Goal: Task Accomplishment & Management: Complete application form

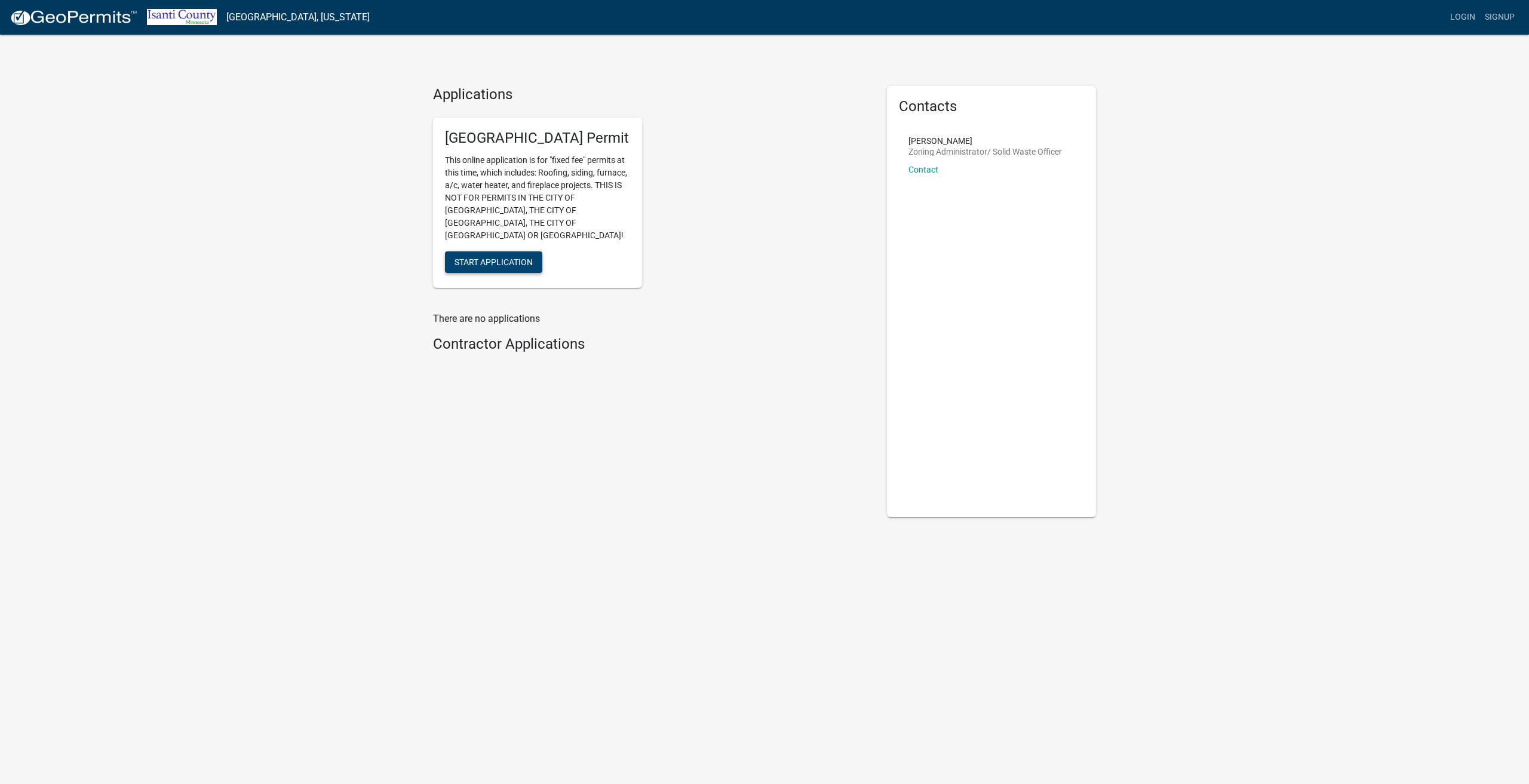
click at [512, 257] on span "Start Application" at bounding box center [493, 261] width 78 height 9
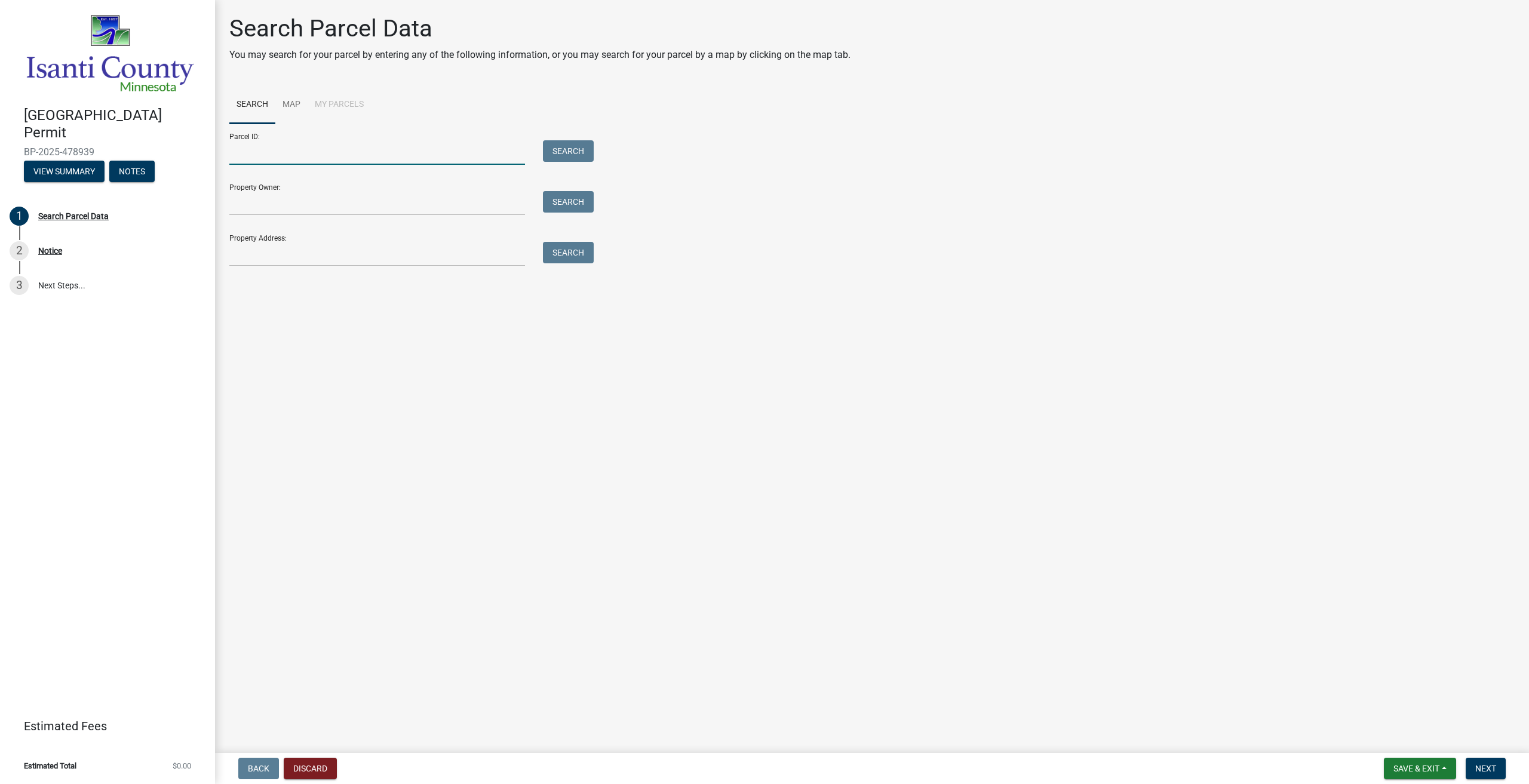
click at [248, 144] on input "Parcel ID:" at bounding box center [377, 153] width 296 height 25
click at [352, 153] on input "15.167.0330" at bounding box center [377, 153] width 296 height 25
drag, startPoint x: 334, startPoint y: 153, endPoint x: 212, endPoint y: 152, distance: 122.0
click at [212, 152] on div "Isanti County Building Permit BP-2025-478939 View Summary Notes 1 Search Parcel…" at bounding box center [764, 392] width 1529 height 784
paste input "07.012.110"
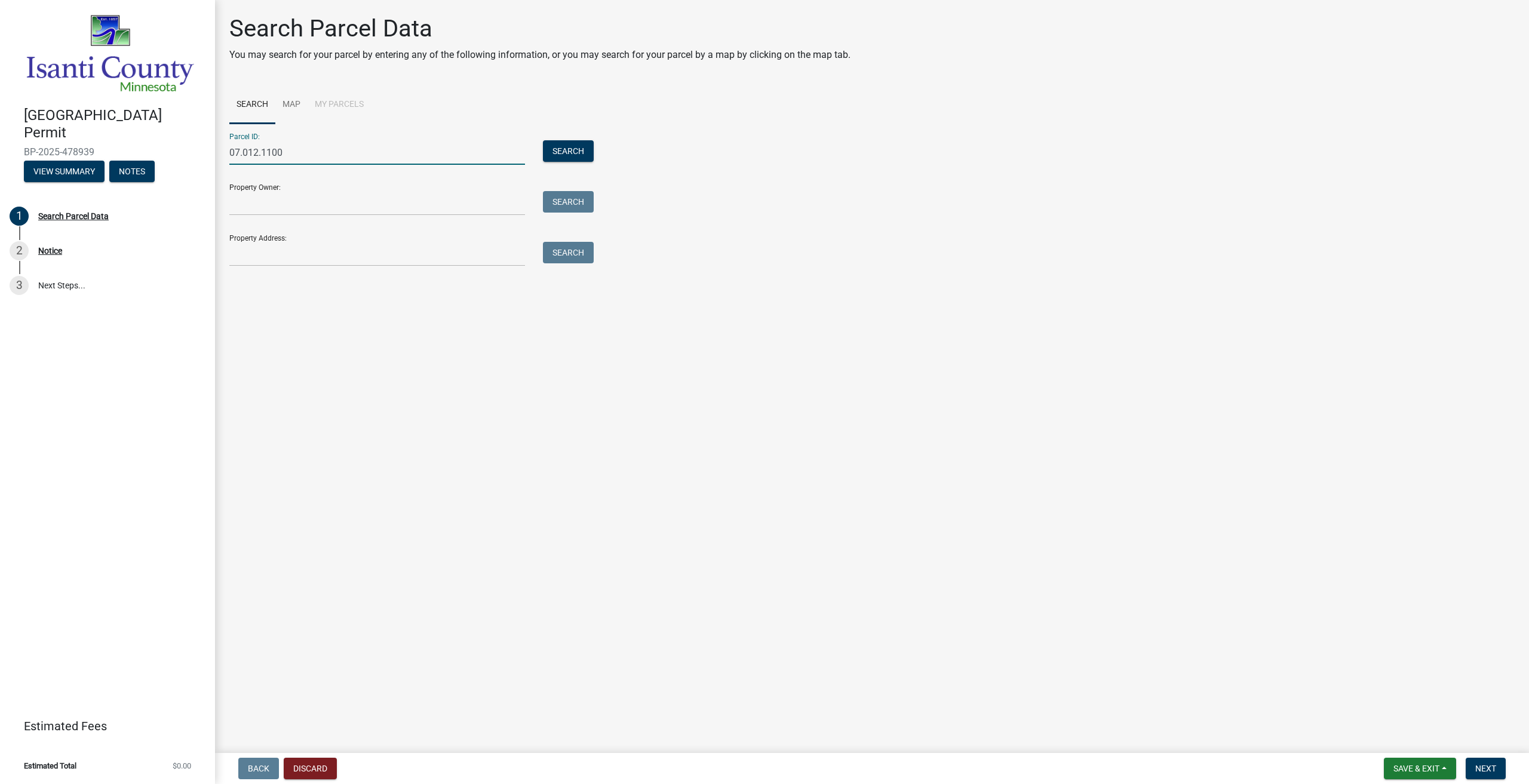
type input "07.012.1100"
click at [242, 201] on input "Property Owner:" at bounding box center [377, 203] width 296 height 25
click at [309, 209] on input "Property Owner:" at bounding box center [377, 203] width 296 height 25
paste input "FREDERICKSON WALTER & DARILEE FREDERICKSON"
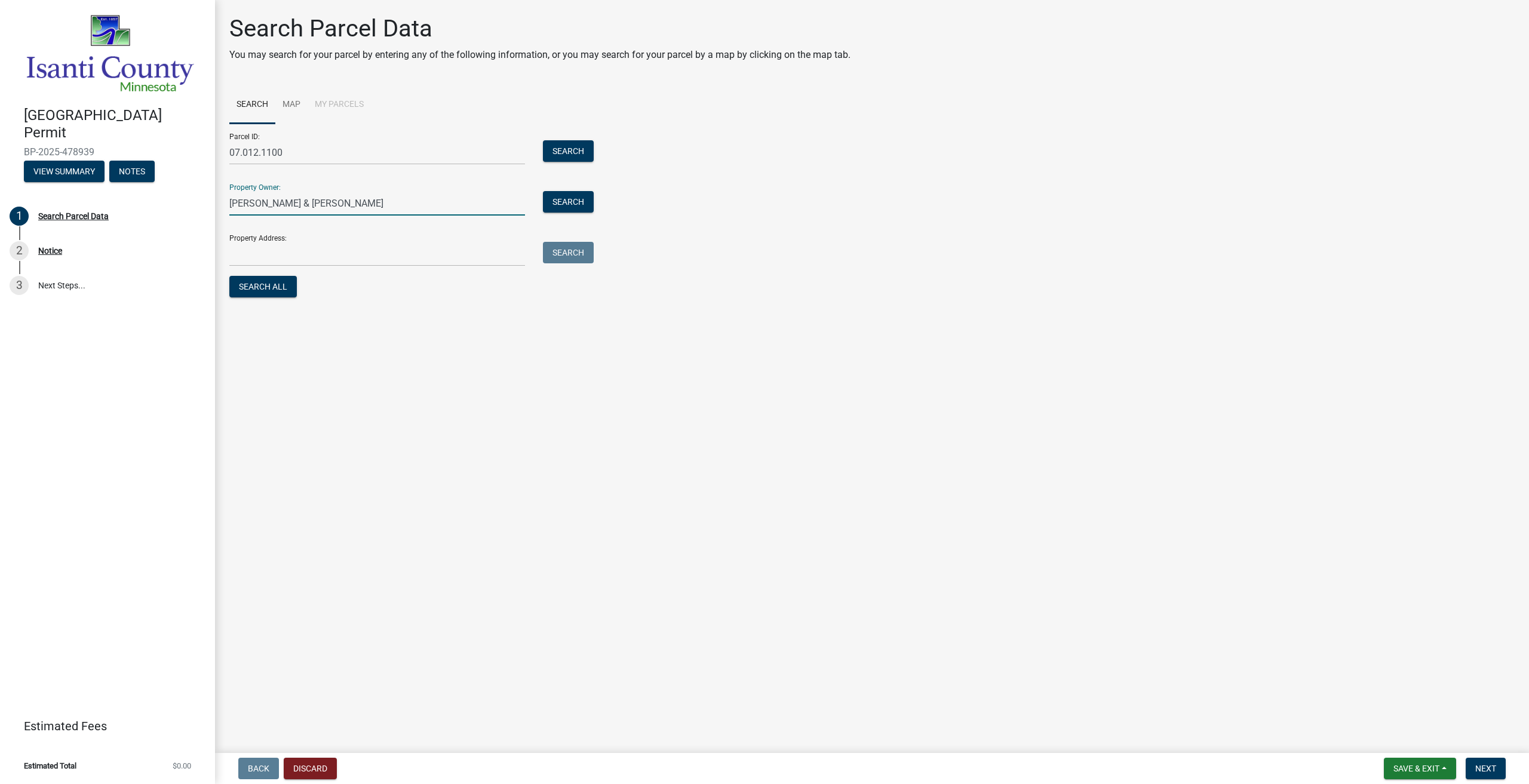
type input "FREDERICKSON WALTER & DARILEE FREDERICKSON"
click at [309, 255] on input "Property Address:" at bounding box center [377, 254] width 296 height 25
paste input "9295 310TH AVE NE NORTH BRANCH MN 55056"
type input "9295 310TH AVE NE NORTH BRANCH MN 55056"
click at [262, 288] on button "Search All" at bounding box center [263, 286] width 68 height 21
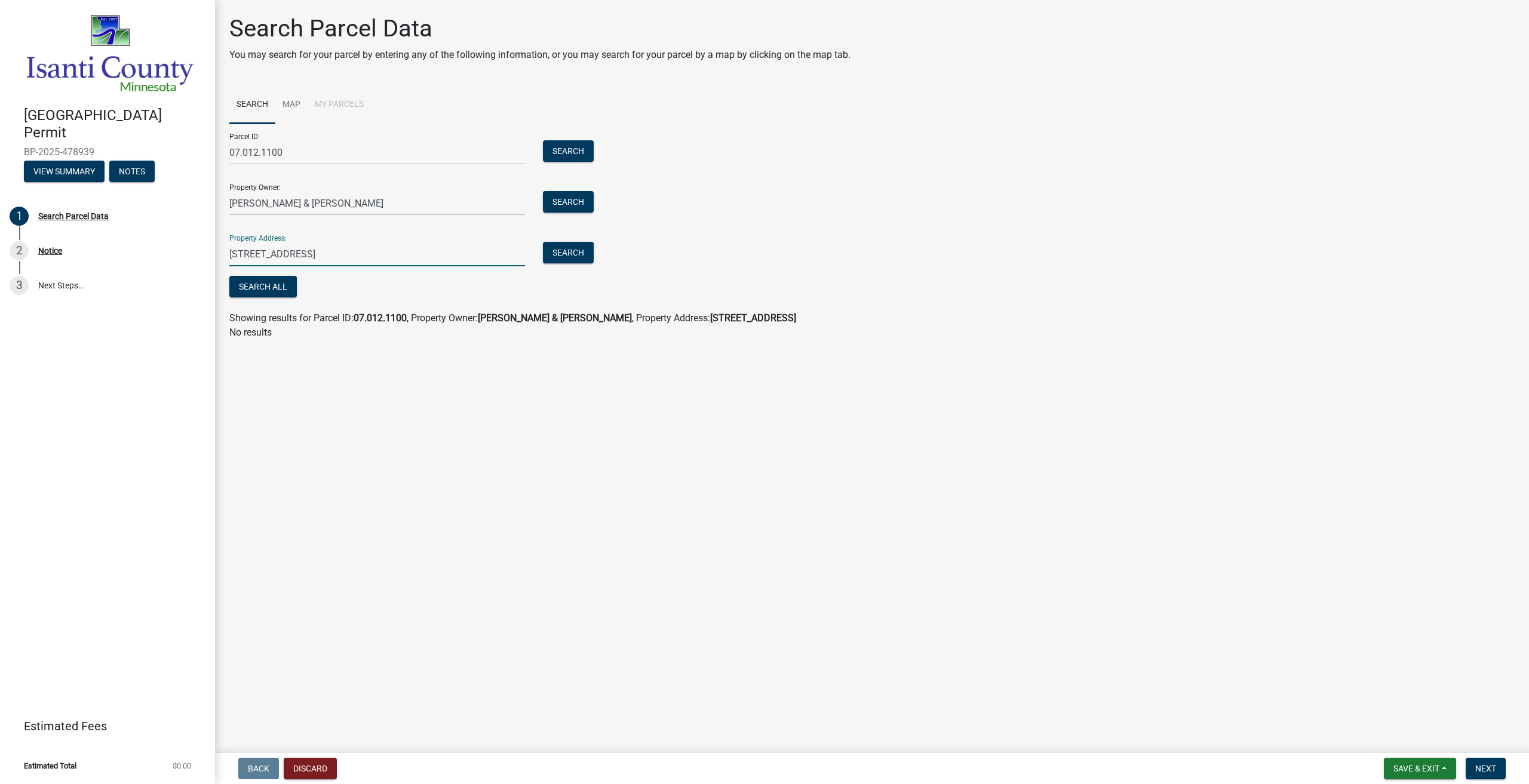
click at [477, 249] on input "9295 310TH AVE NE NORTH BRANCH MN 55056" at bounding box center [377, 254] width 296 height 25
drag, startPoint x: 477, startPoint y: 249, endPoint x: 144, endPoint y: 252, distance: 333.0
click at [144, 252] on div "Isanti County Building Permit BP-2025-478939 View Summary Notes 1 Search Parcel…" at bounding box center [764, 392] width 1529 height 784
click at [467, 200] on input "FREDERICKSON WALTER & DARILEE FREDERICKSON" at bounding box center [377, 203] width 296 height 25
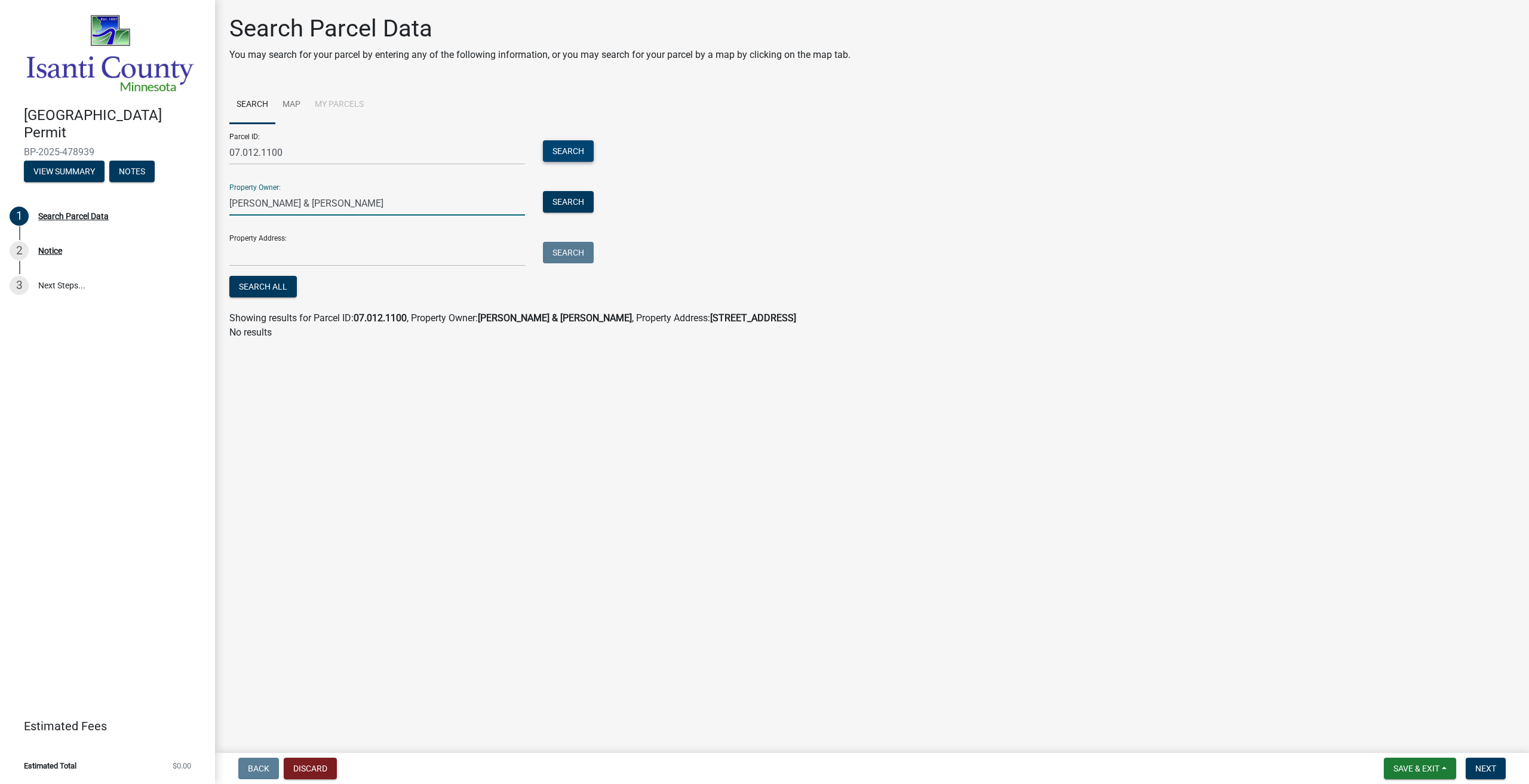
click at [579, 144] on button "Search" at bounding box center [567, 151] width 51 height 21
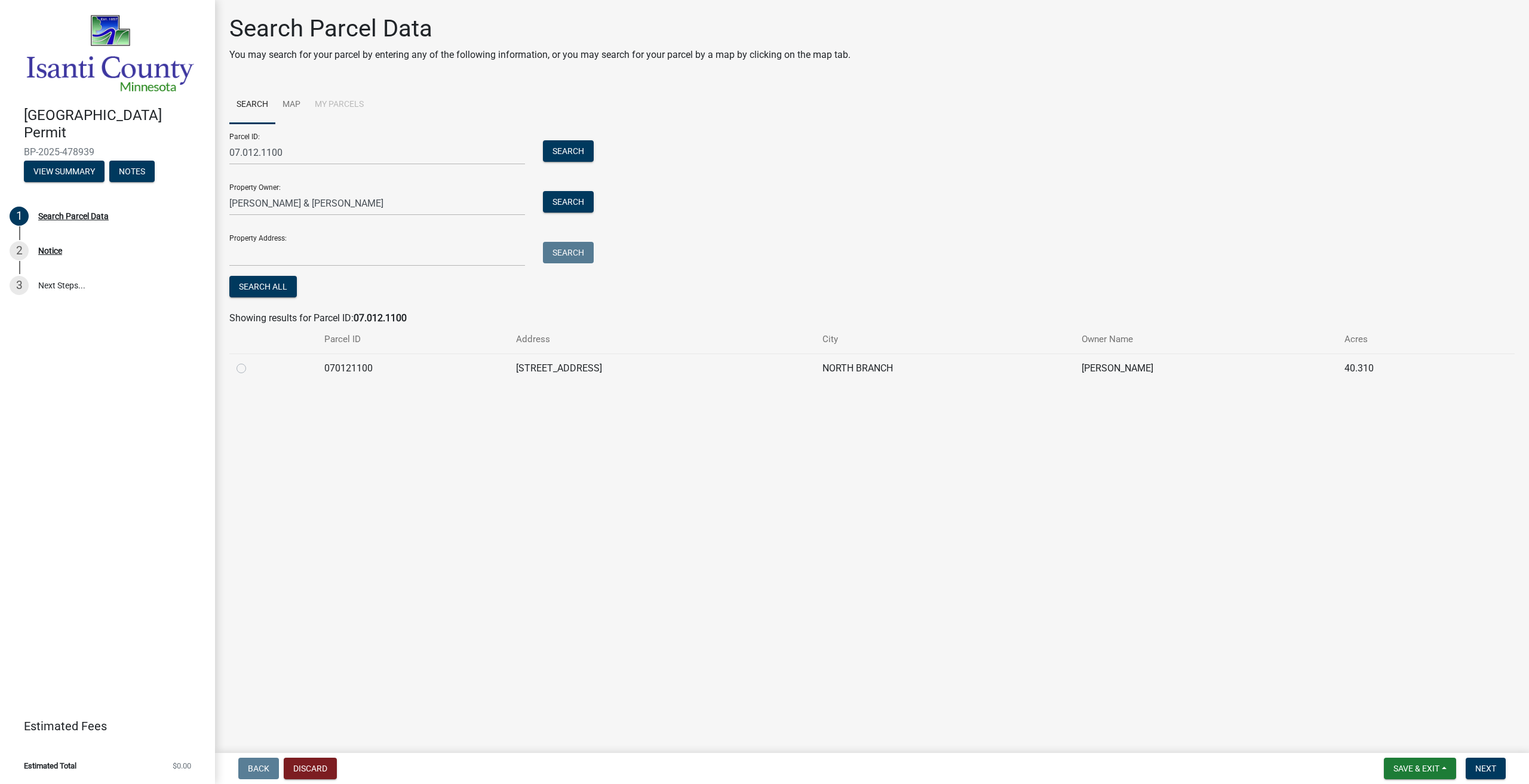
click at [251, 362] on label at bounding box center [251, 362] width 0 height 0
click at [251, 369] on input "radio" at bounding box center [255, 365] width 8 height 8
radio input "true"
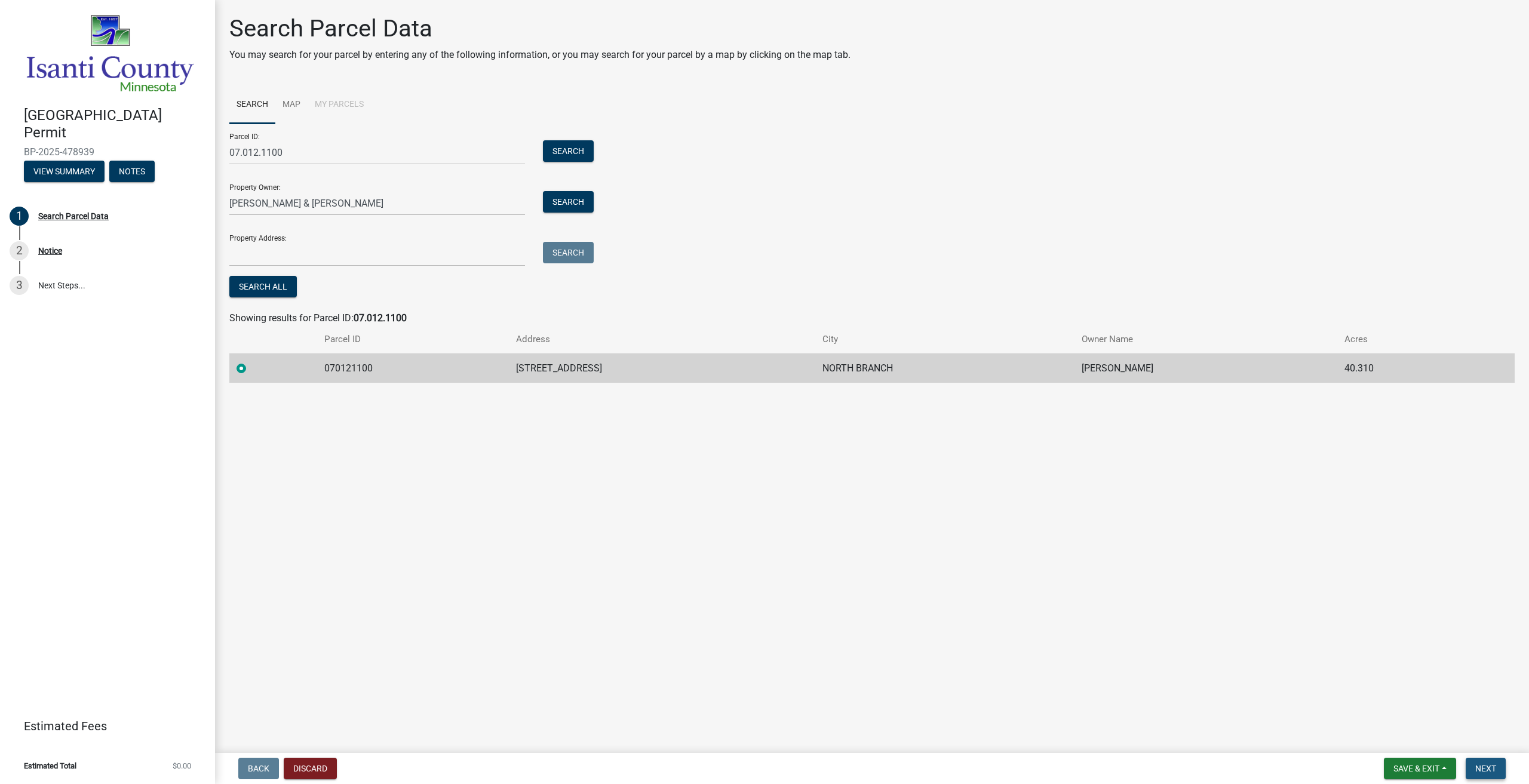
click at [1478, 770] on span "Next" at bounding box center [1485, 768] width 21 height 9
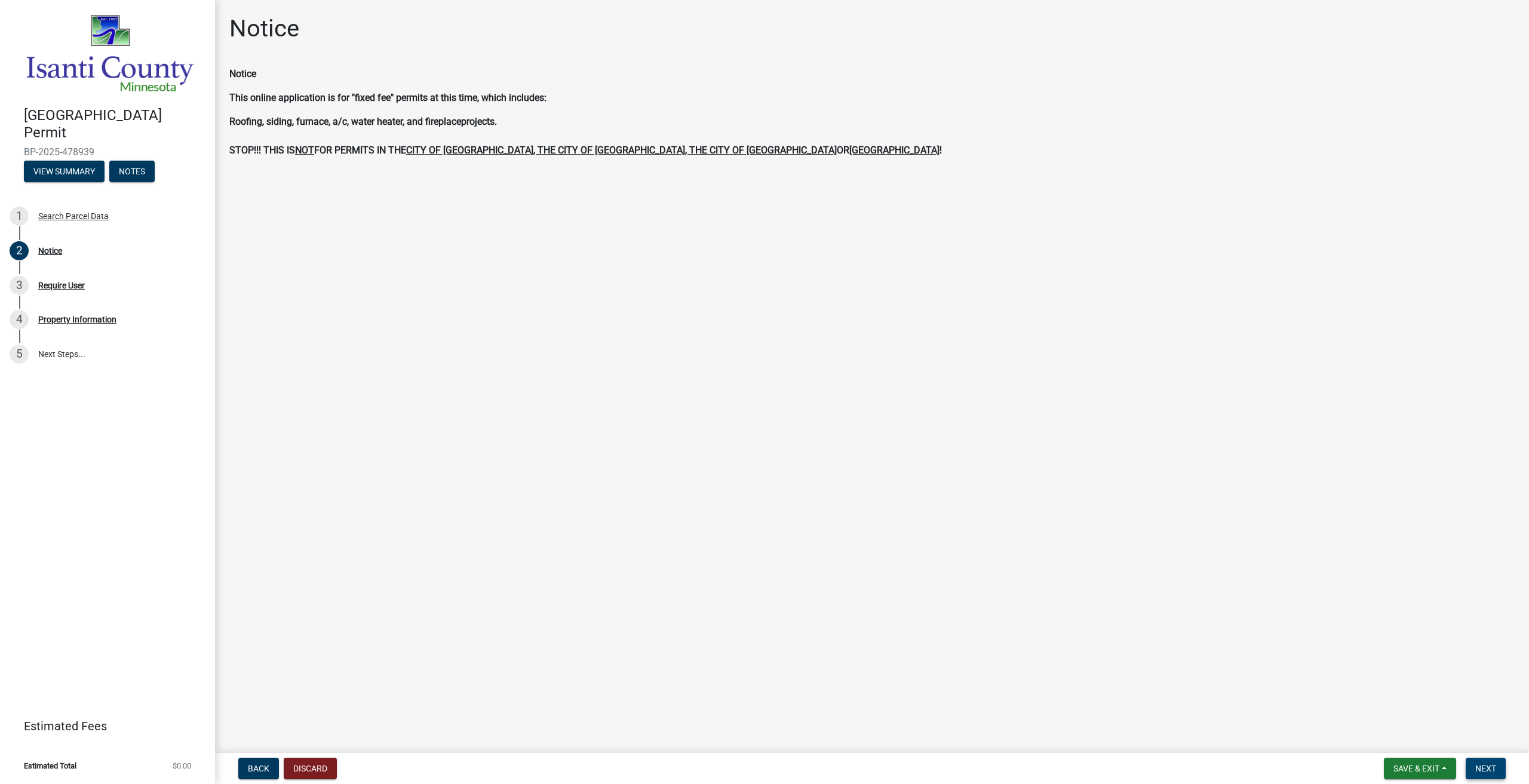
drag, startPoint x: 1481, startPoint y: 762, endPoint x: 1475, endPoint y: 761, distance: 6.1
click at [1475, 761] on button "Next" at bounding box center [1485, 768] width 40 height 21
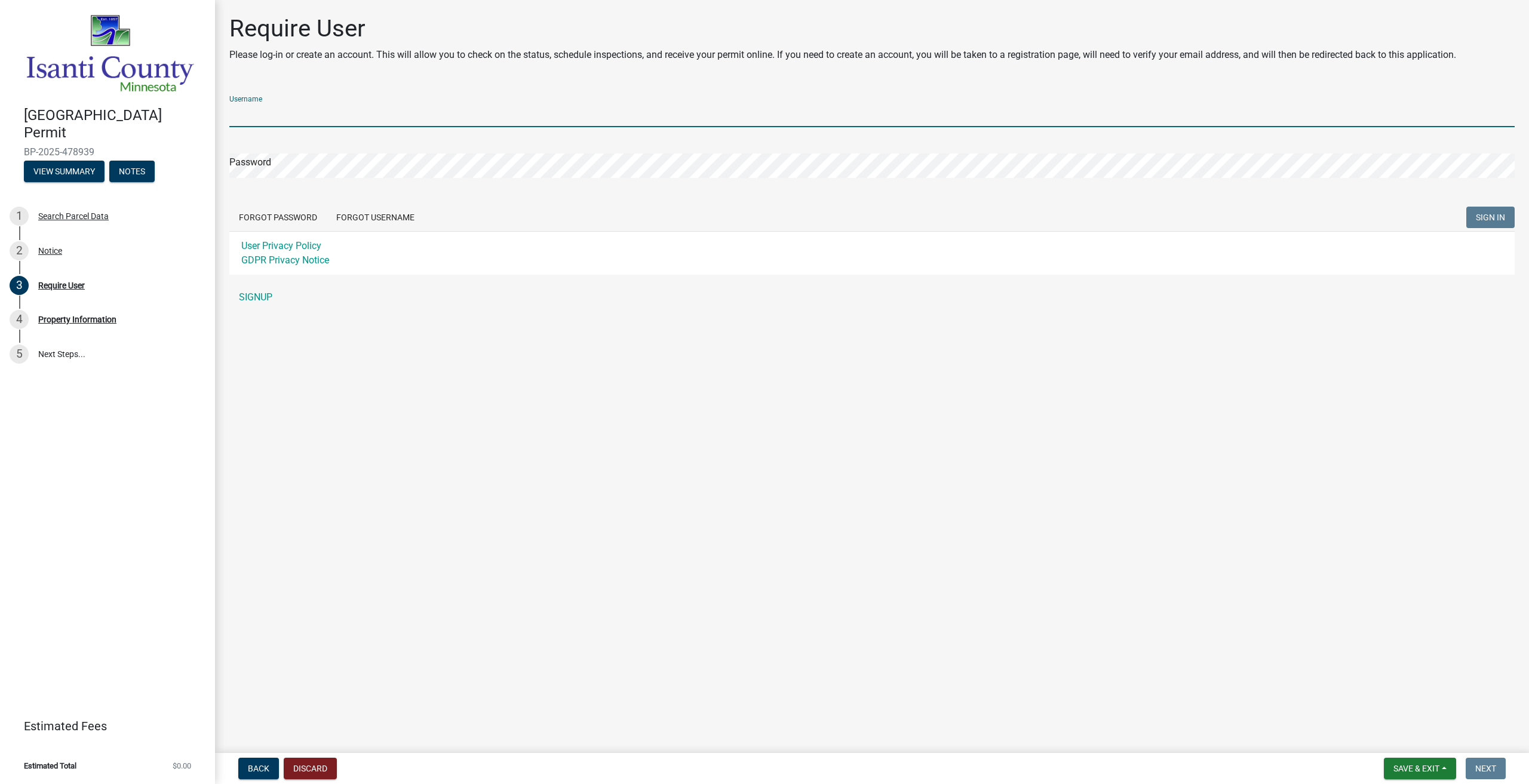
click at [325, 116] on input "Username" at bounding box center [872, 115] width 1286 height 25
type input "trekenc"
click at [1507, 218] on button "SIGN IN" at bounding box center [1490, 217] width 48 height 21
click at [244, 296] on link "SIGNUP" at bounding box center [872, 297] width 1286 height 24
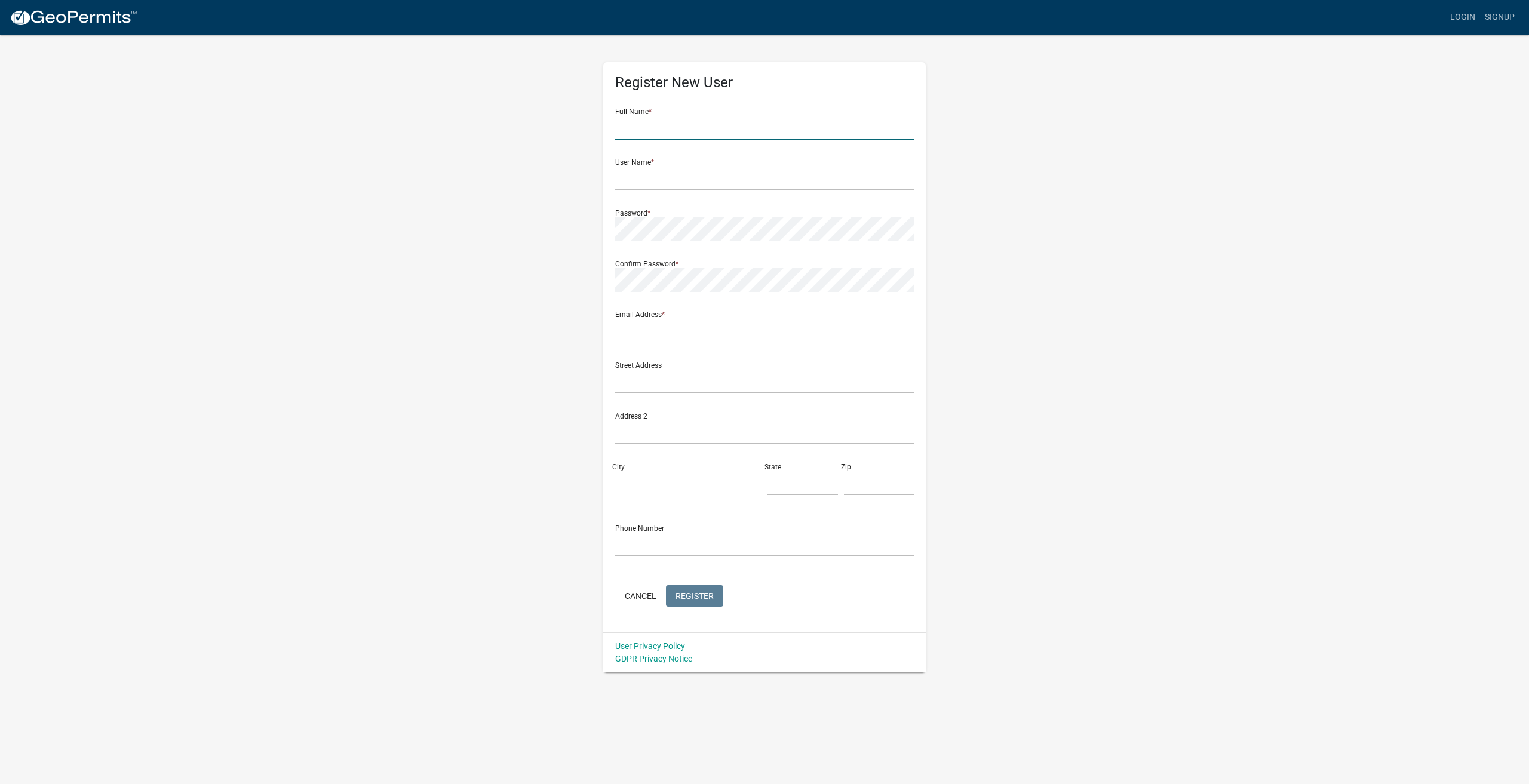
click at [625, 125] on input "text" at bounding box center [764, 127] width 298 height 25
type input "Treken W CHRISTENSEN"
type input "trekenc@gmail.com"
type input "33700 Polk St NE"
type input "Cambridge"
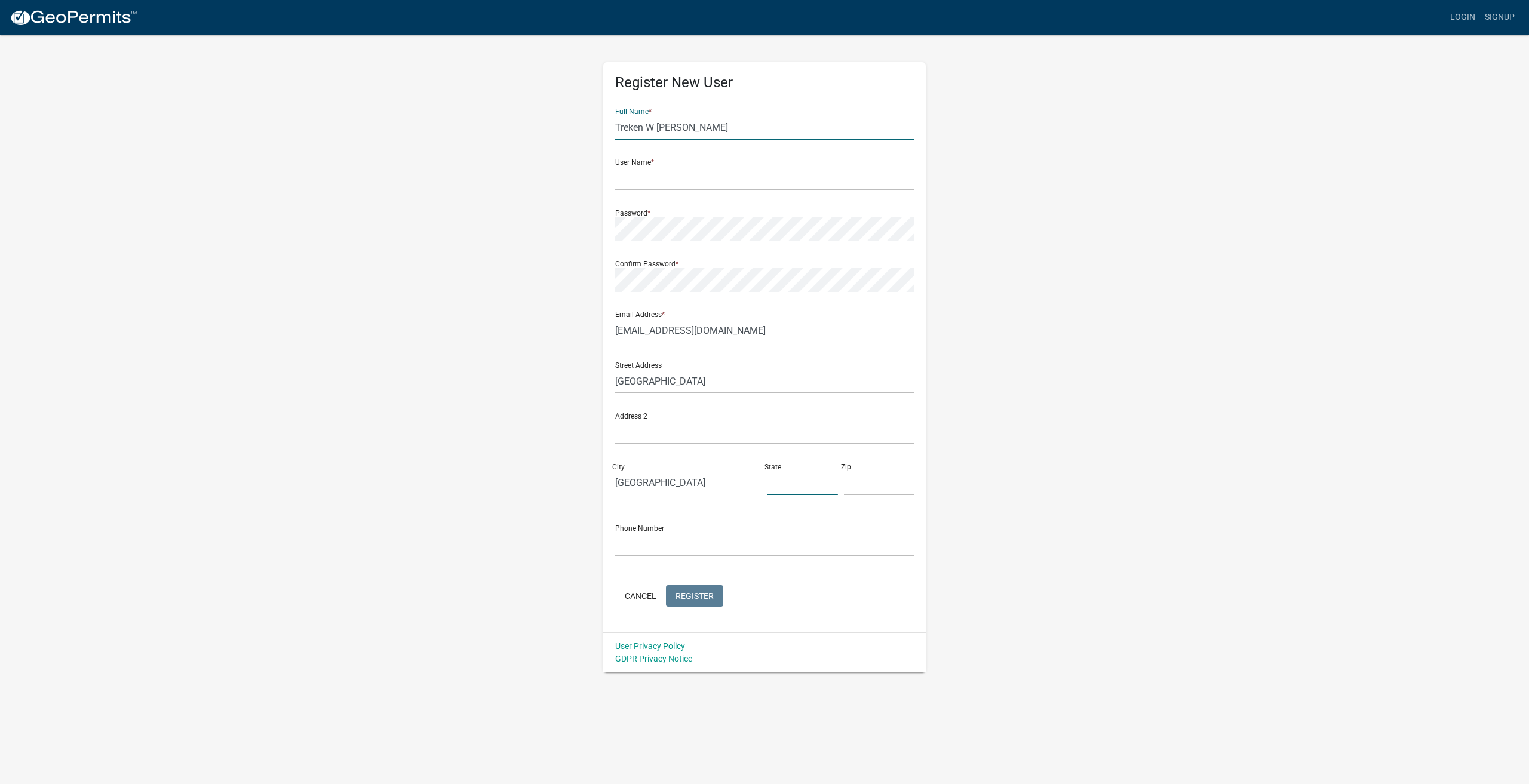
type input "MN"
type input "55008-7702"
type input "7634399005"
click at [635, 179] on input "text" at bounding box center [764, 178] width 298 height 25
click at [691, 598] on span "Register" at bounding box center [694, 595] width 39 height 9
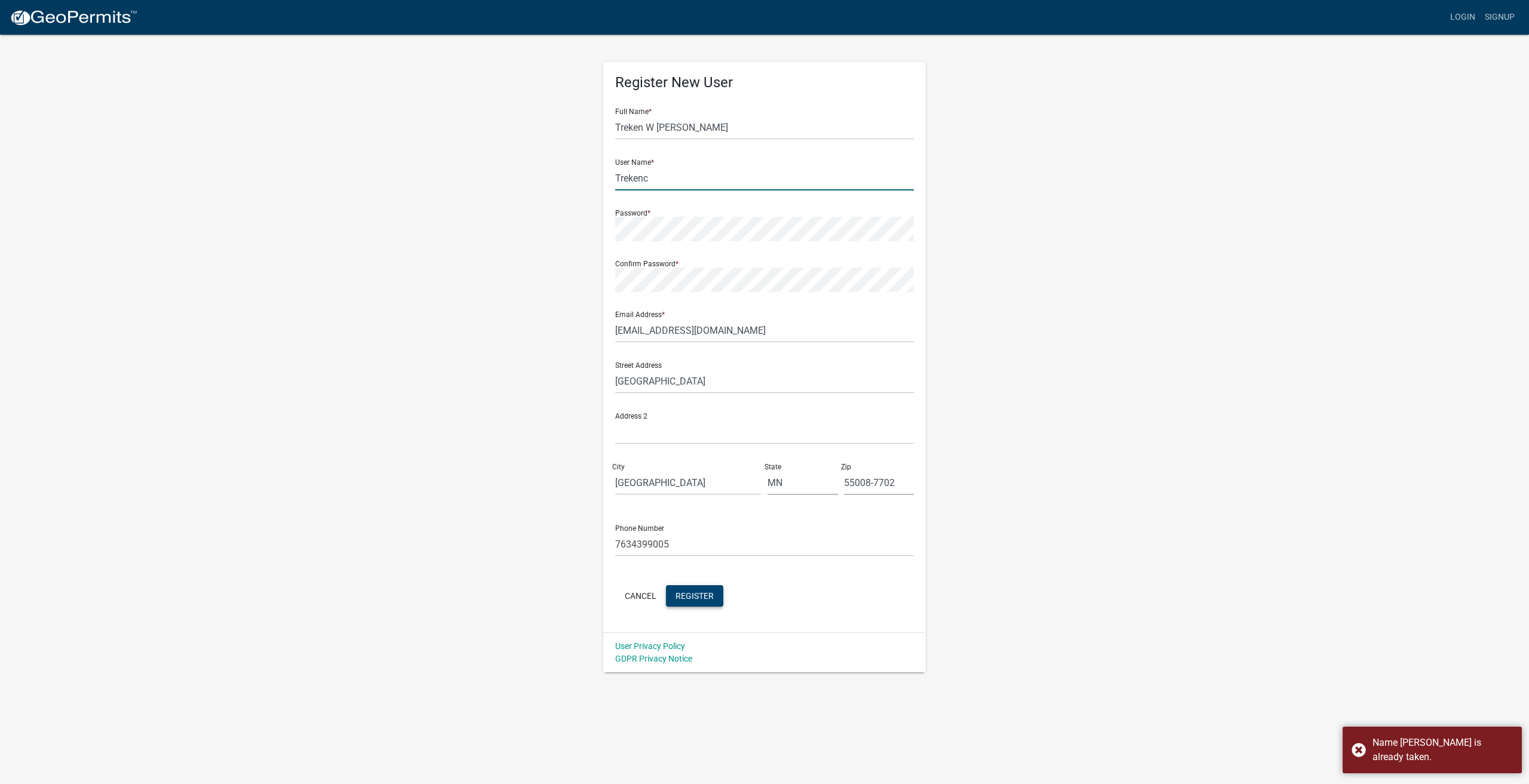
click at [687, 174] on input "Trekenc" at bounding box center [764, 178] width 298 height 25
drag, startPoint x: 676, startPoint y: 171, endPoint x: 593, endPoint y: 183, distance: 83.9
click at [593, 183] on div "Register New User Full Name * Treken W CHRISTENSEN User Name * Trekenc Password…" at bounding box center [764, 353] width 681 height 639
click at [693, 592] on span "Register" at bounding box center [694, 595] width 39 height 9
click at [657, 183] on input "Choice" at bounding box center [764, 178] width 298 height 25
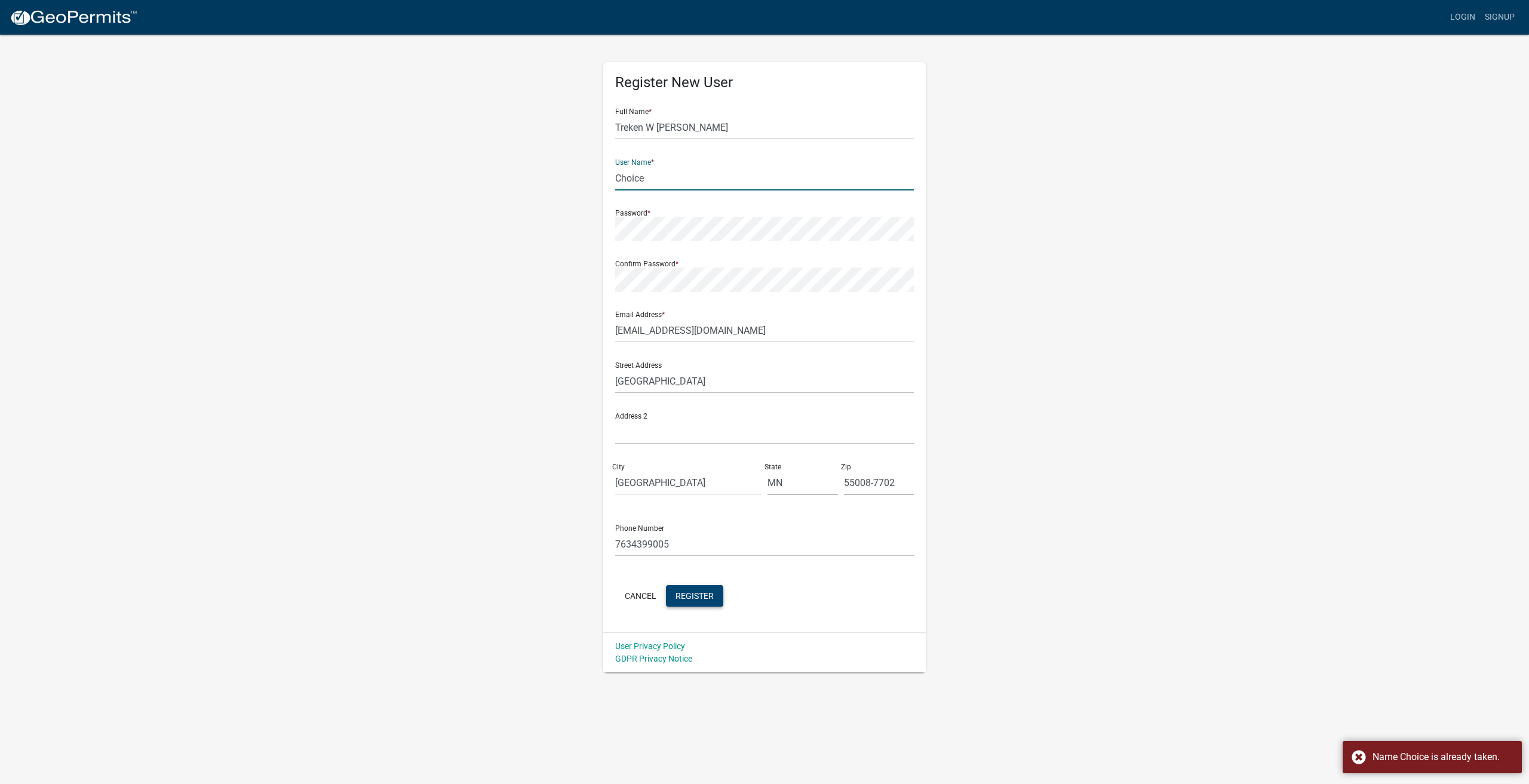
drag, startPoint x: 657, startPoint y: 181, endPoint x: 645, endPoint y: 180, distance: 12.0
click at [645, 180] on input "Choice" at bounding box center [764, 178] width 298 height 25
type input "Choiceconstruction"
click at [699, 600] on span "Register" at bounding box center [694, 595] width 39 height 9
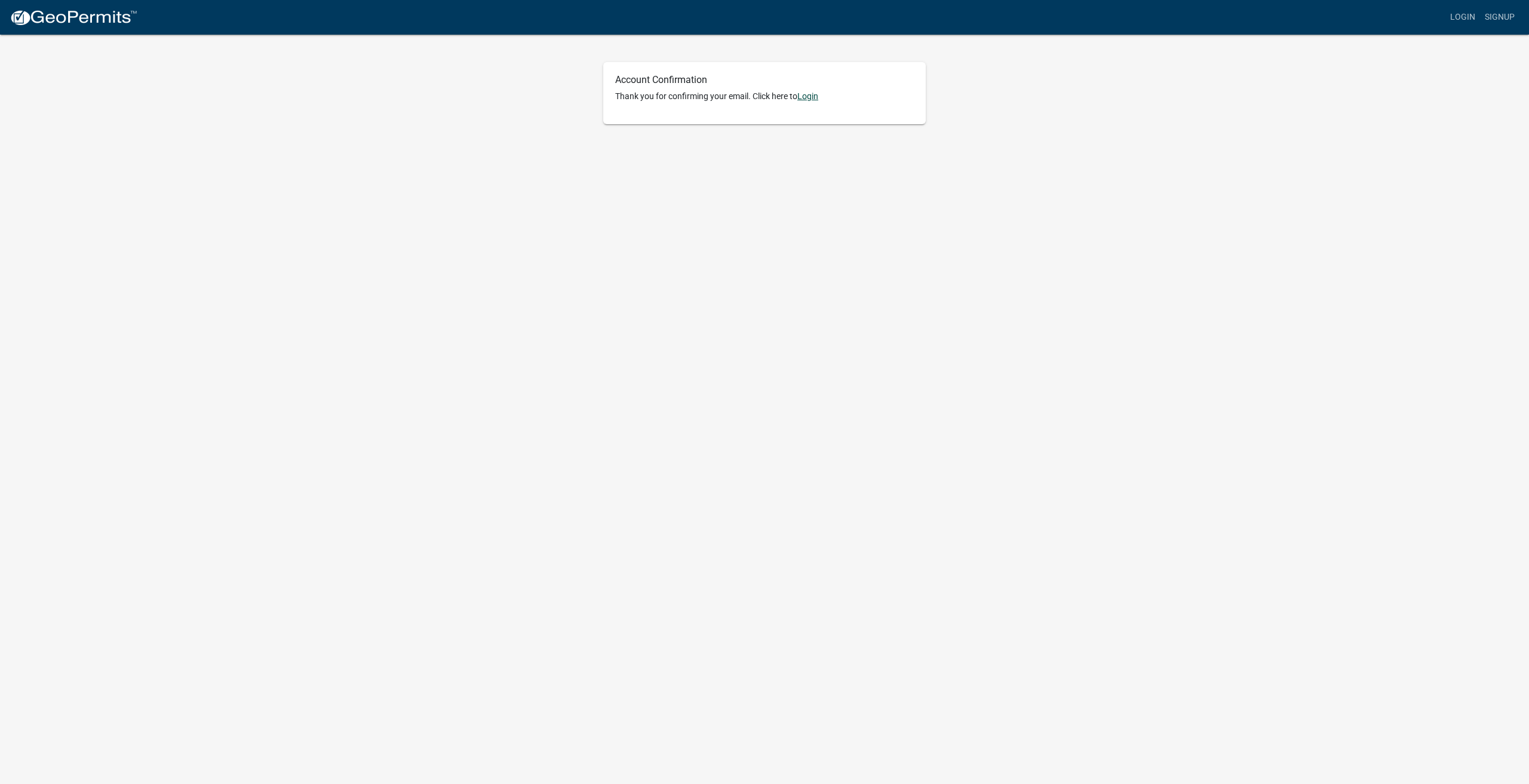
click at [812, 97] on link "Login" at bounding box center [807, 96] width 21 height 9
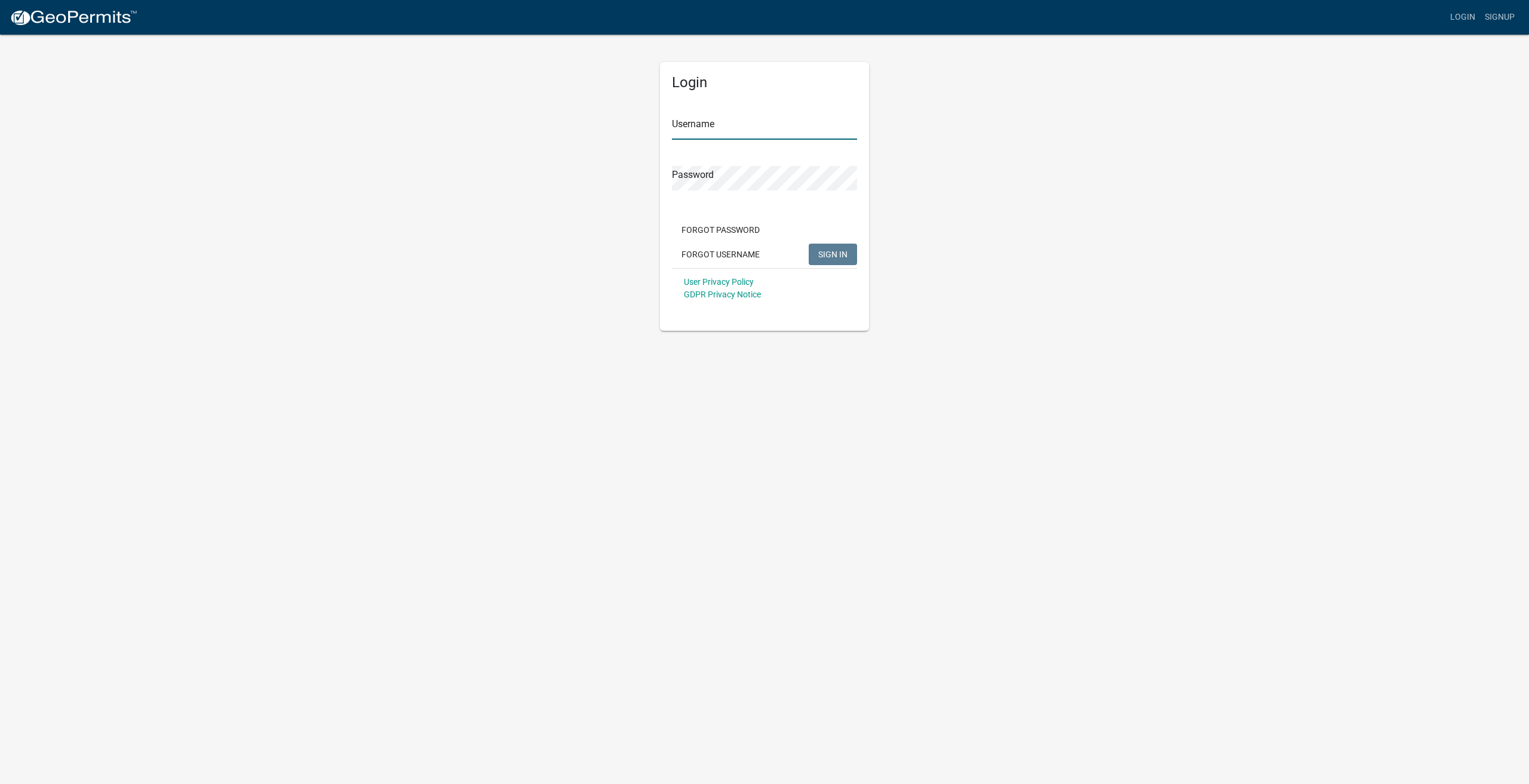
click at [702, 127] on input "Username" at bounding box center [764, 127] width 185 height 25
type input "Choiceconstruction"
click at [821, 251] on span "SIGN IN" at bounding box center [833, 254] width 29 height 9
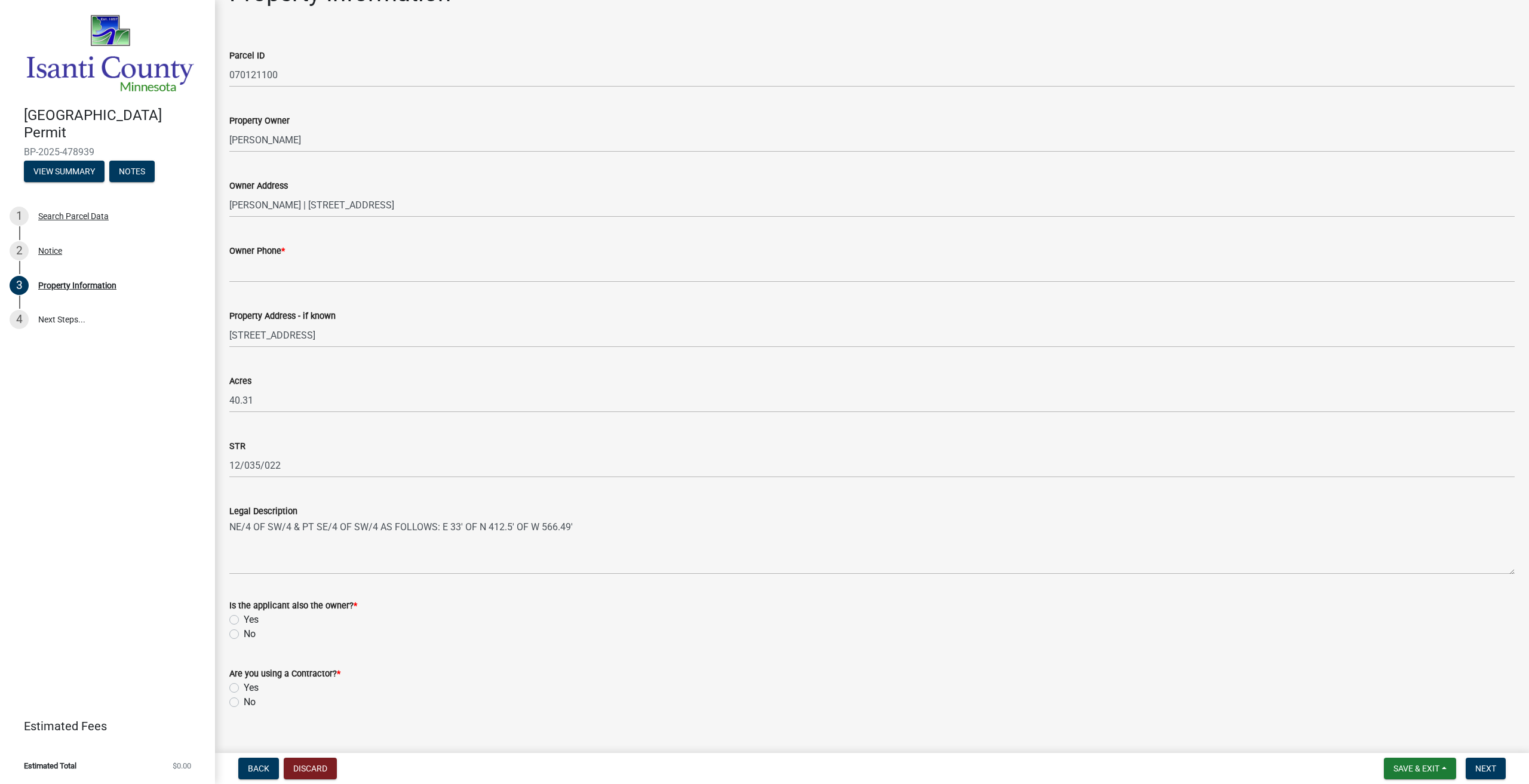
scroll to position [54, 0]
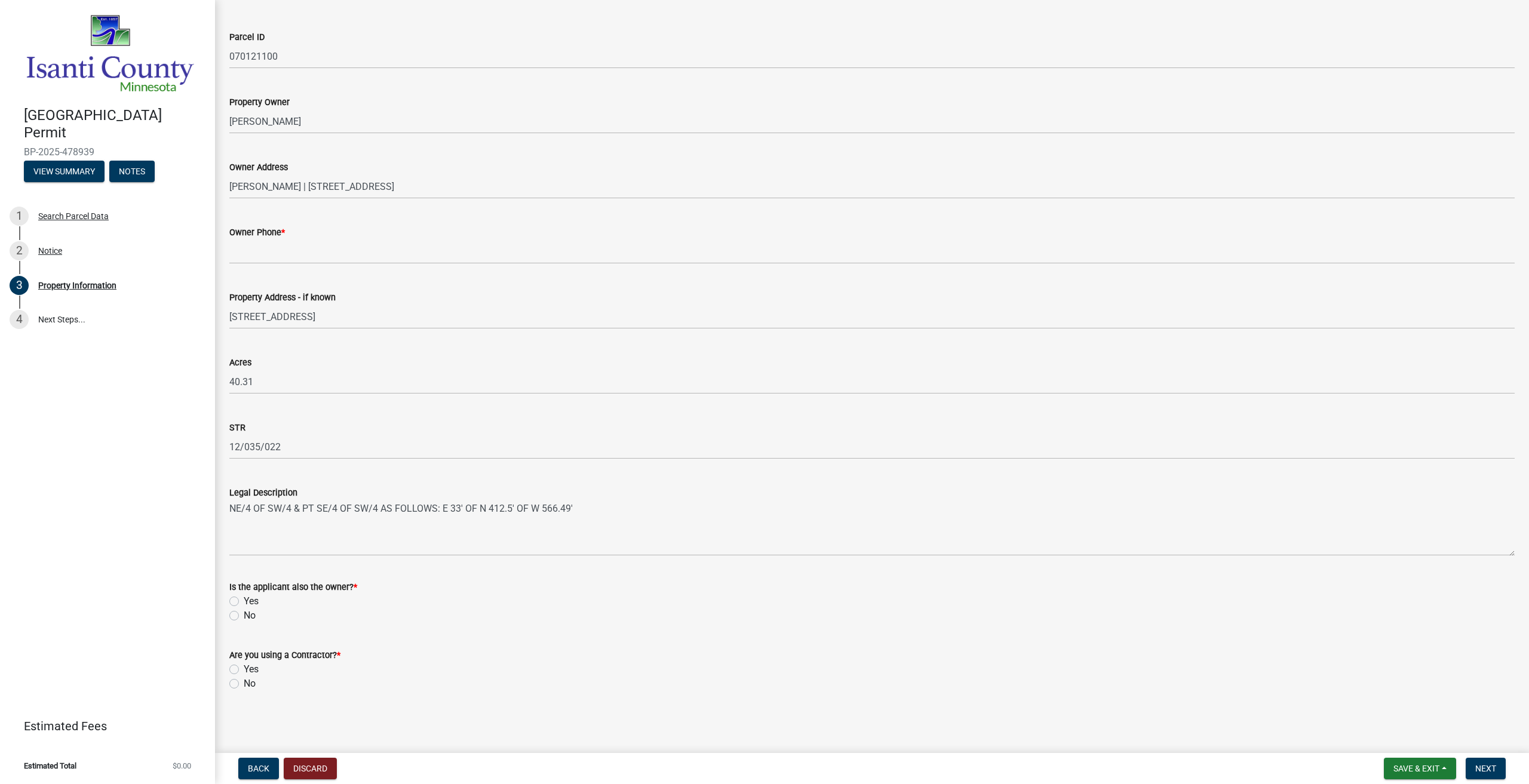
click at [243, 618] on label "No" at bounding box center [249, 615] width 12 height 15
click at [243, 616] on input "No" at bounding box center [247, 612] width 8 height 8
radio input "true"
click at [243, 667] on label "Yes" at bounding box center [250, 669] width 15 height 15
click at [243, 667] on input "Yes" at bounding box center [247, 666] width 8 height 8
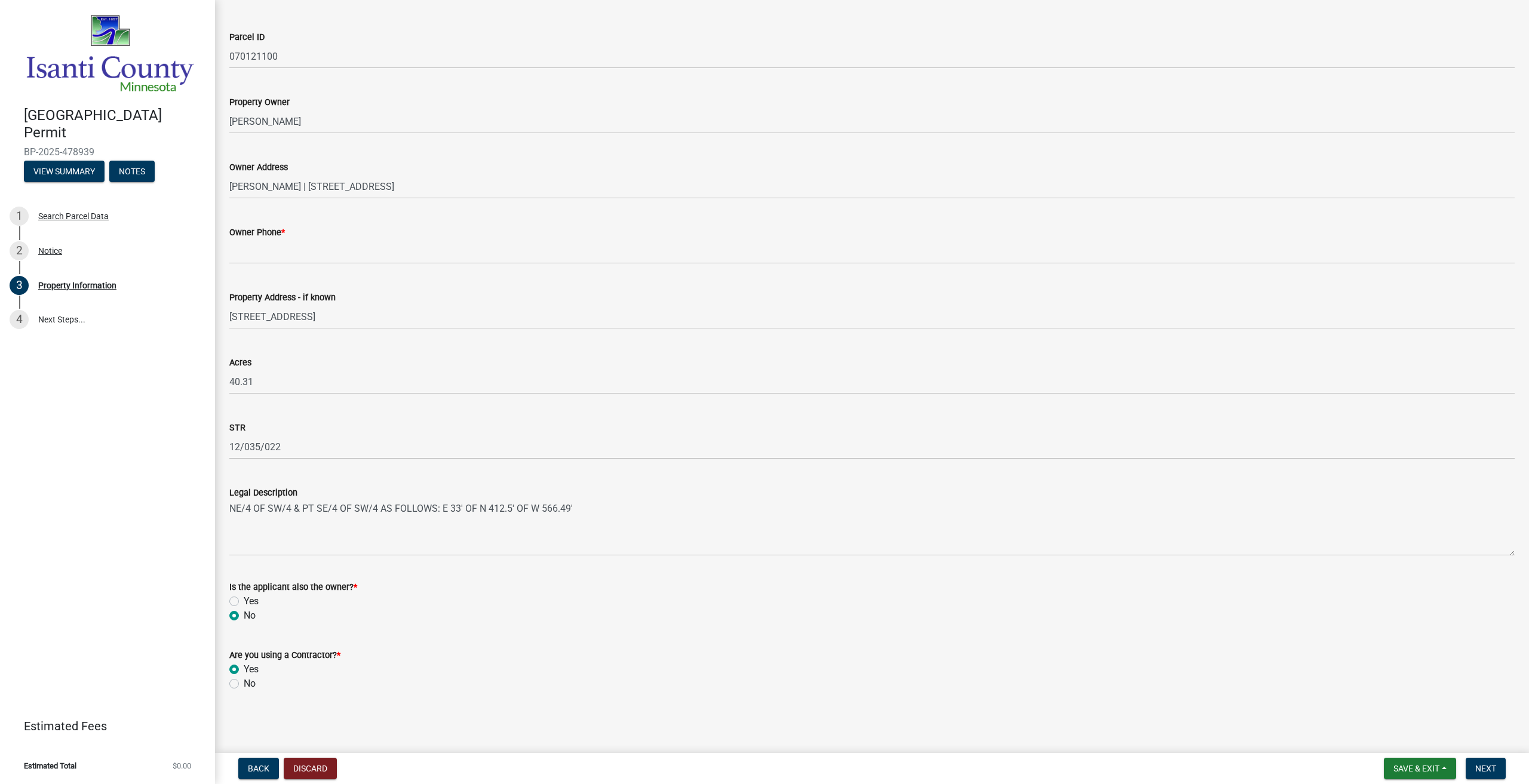
radio input "true"
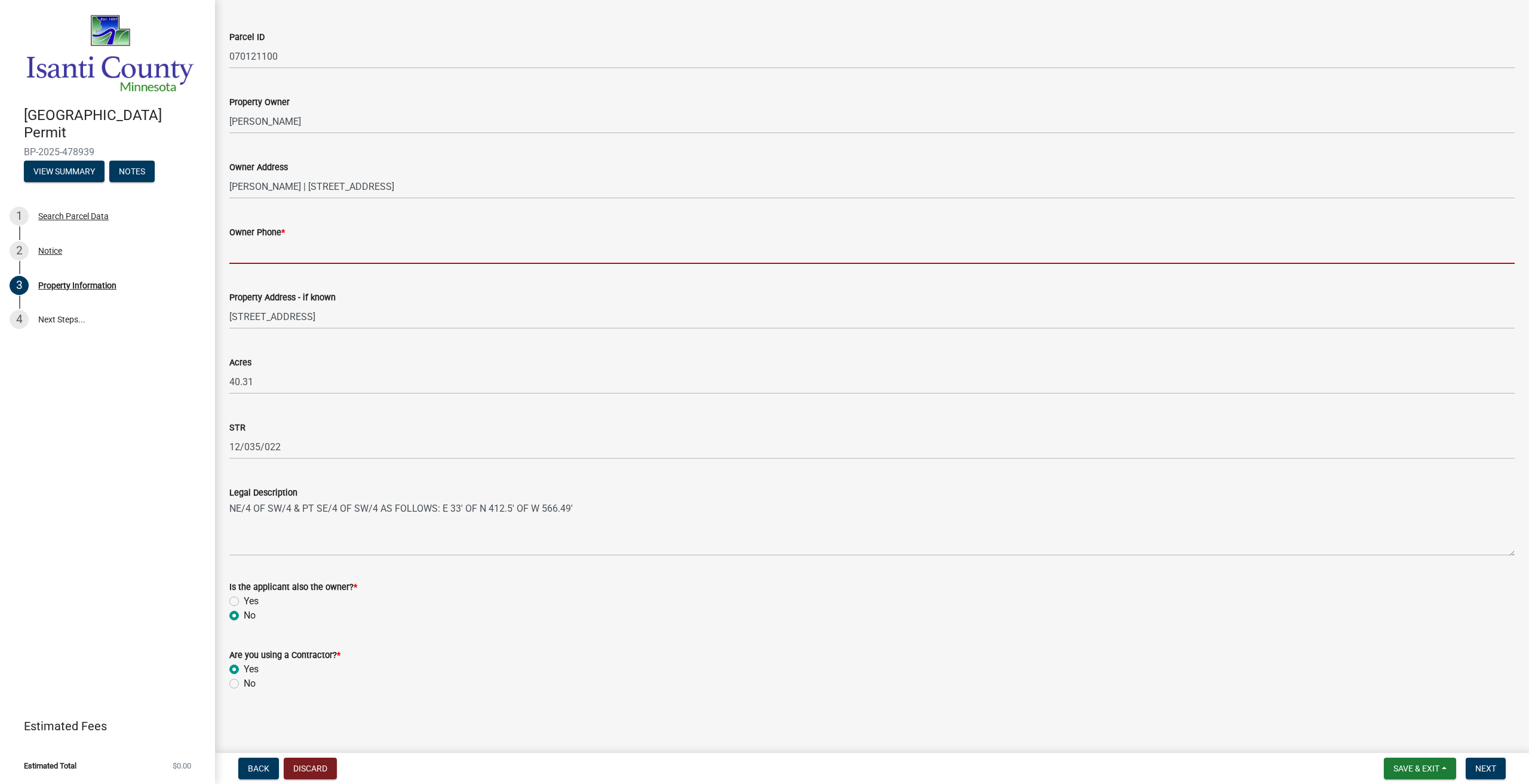
drag, startPoint x: 241, startPoint y: 249, endPoint x: 262, endPoint y: 242, distance: 22.1
click at [241, 249] on input "Owner Phone *" at bounding box center [872, 251] width 1286 height 25
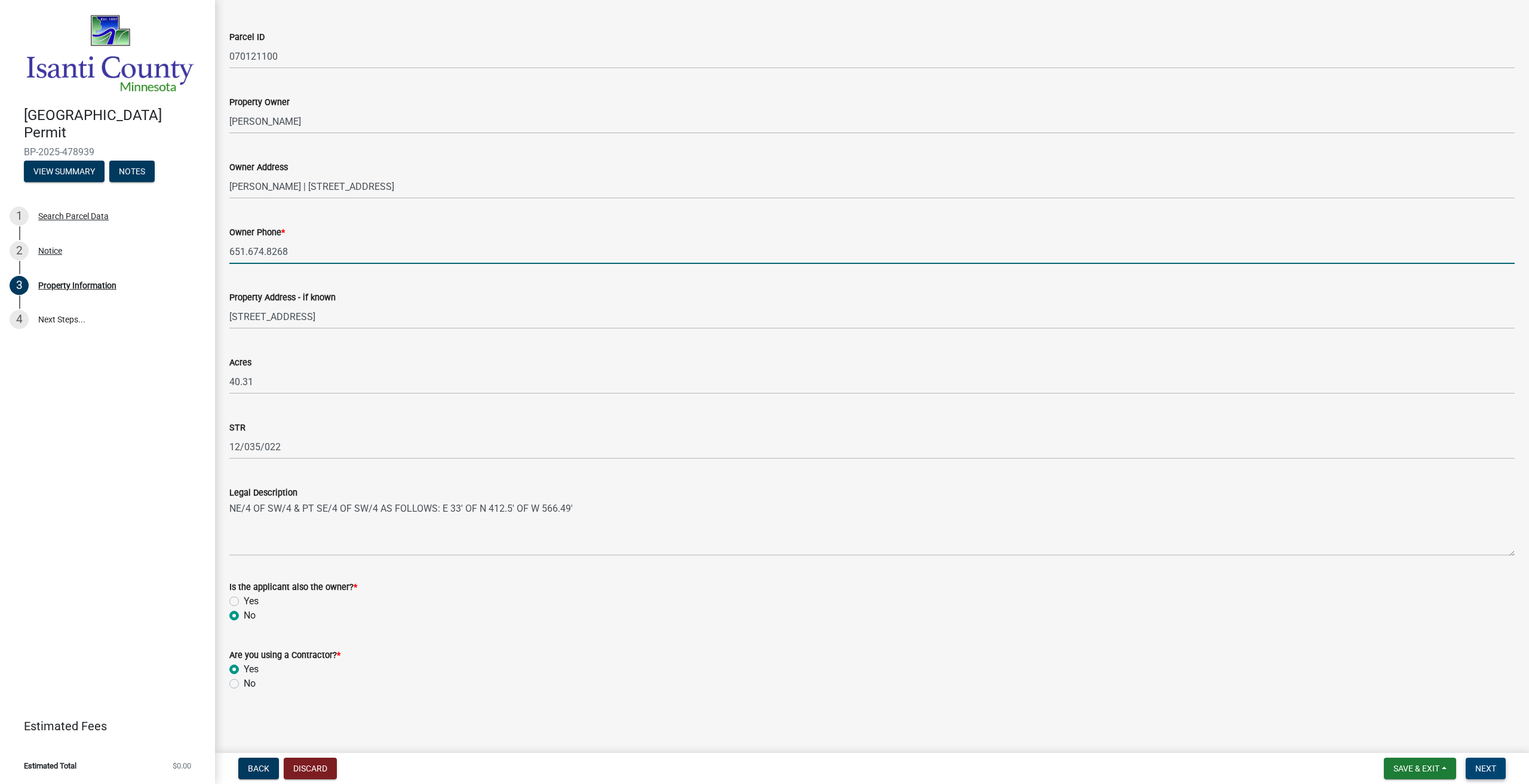
type input "651.674.8268"
click at [1481, 767] on span "Next" at bounding box center [1485, 768] width 21 height 9
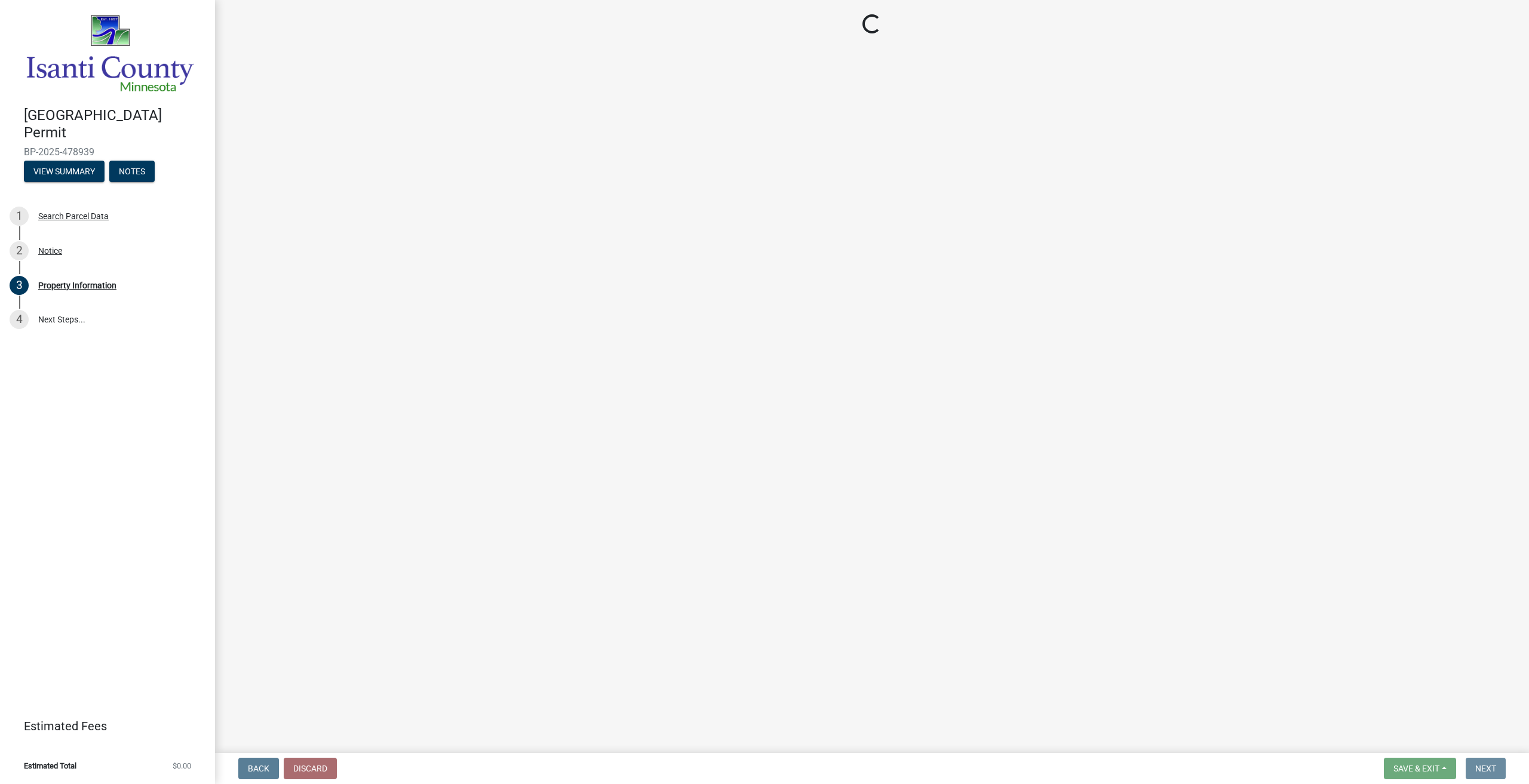
scroll to position [0, 0]
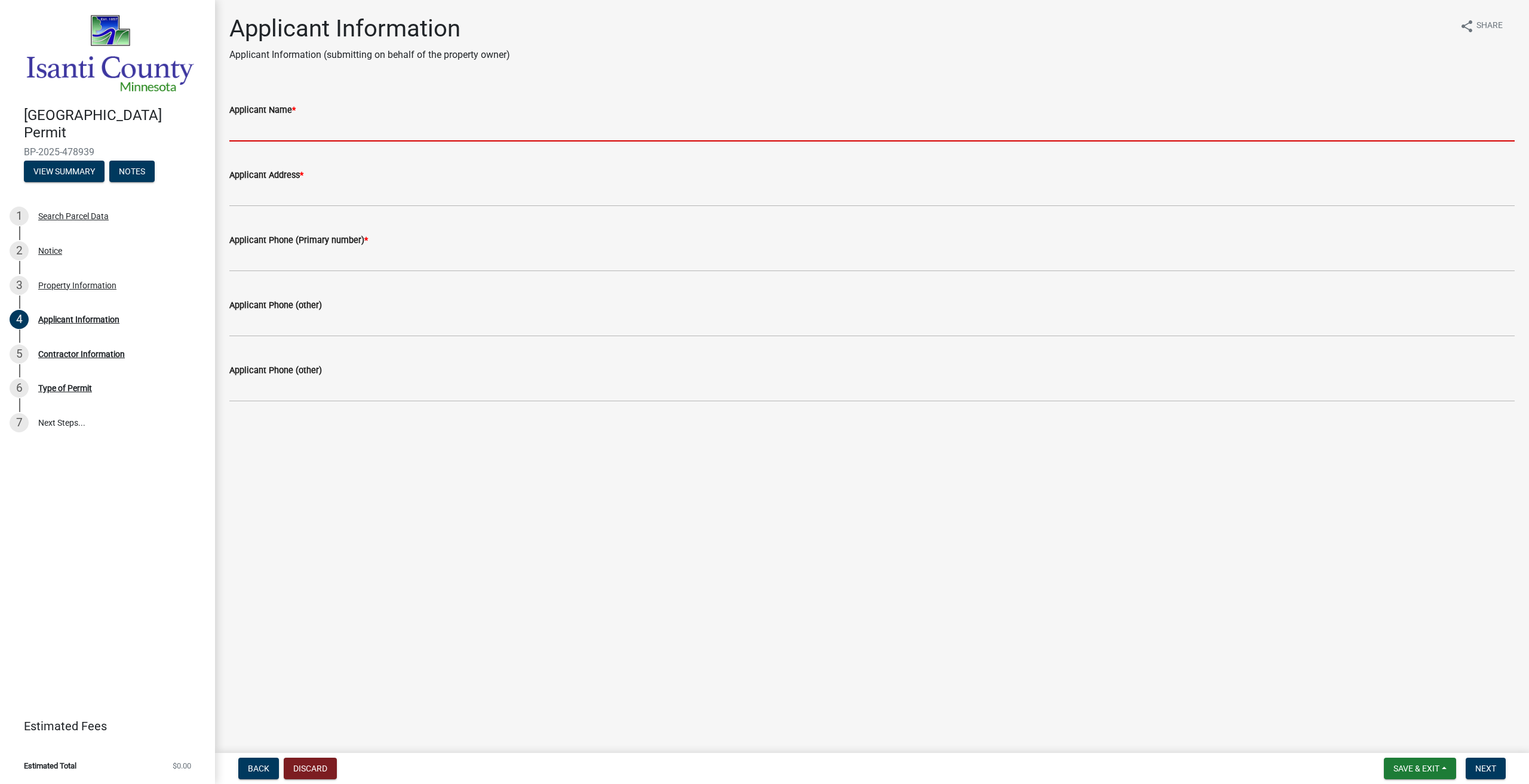
click at [322, 127] on input "Applicant Name *" at bounding box center [872, 129] width 1286 height 25
type input "Choice Construction CO"
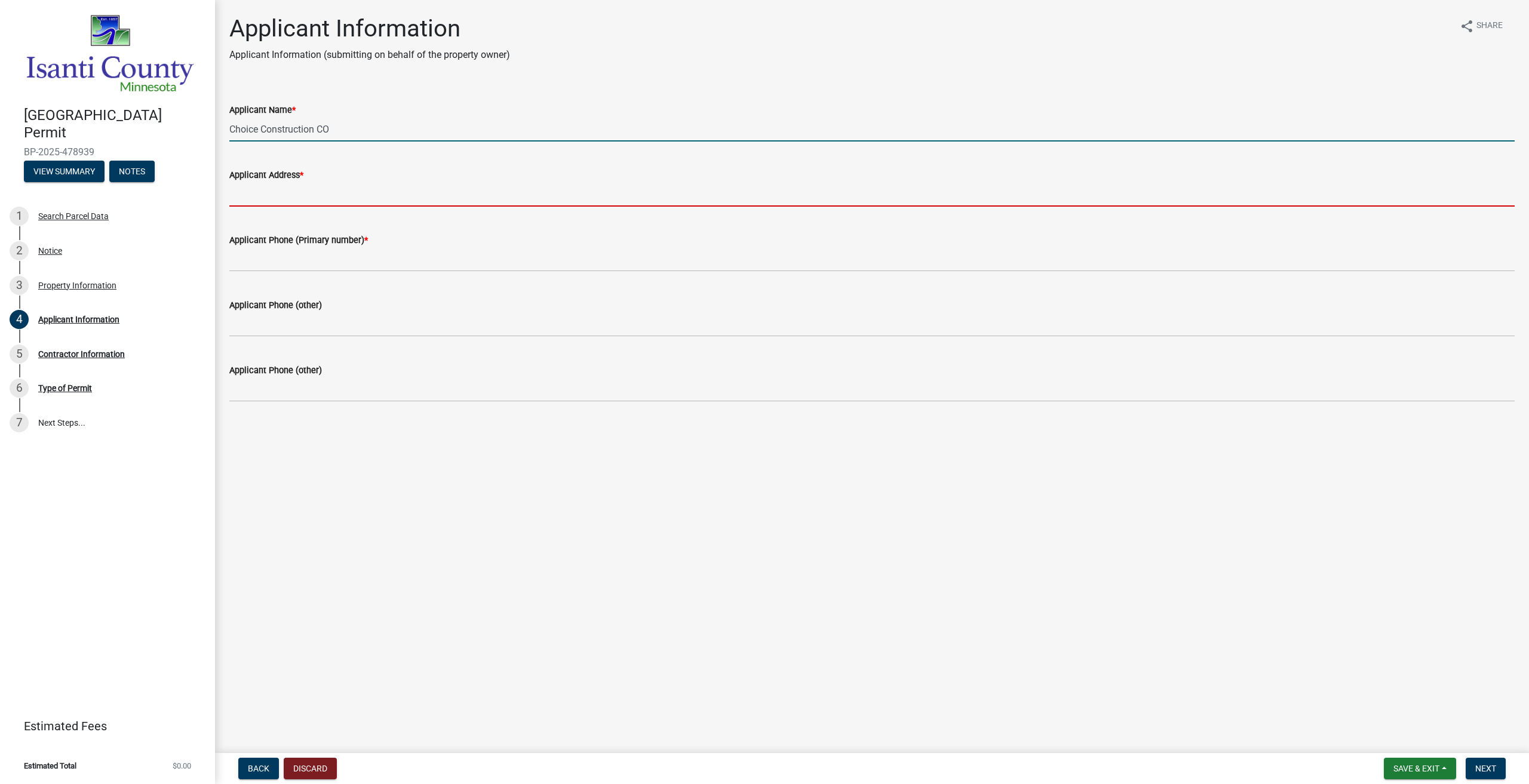
click at [320, 194] on input "Applicant Address *" at bounding box center [872, 195] width 1286 height 25
type input "33700 Polk St NECambridge, MN 55008-7702"
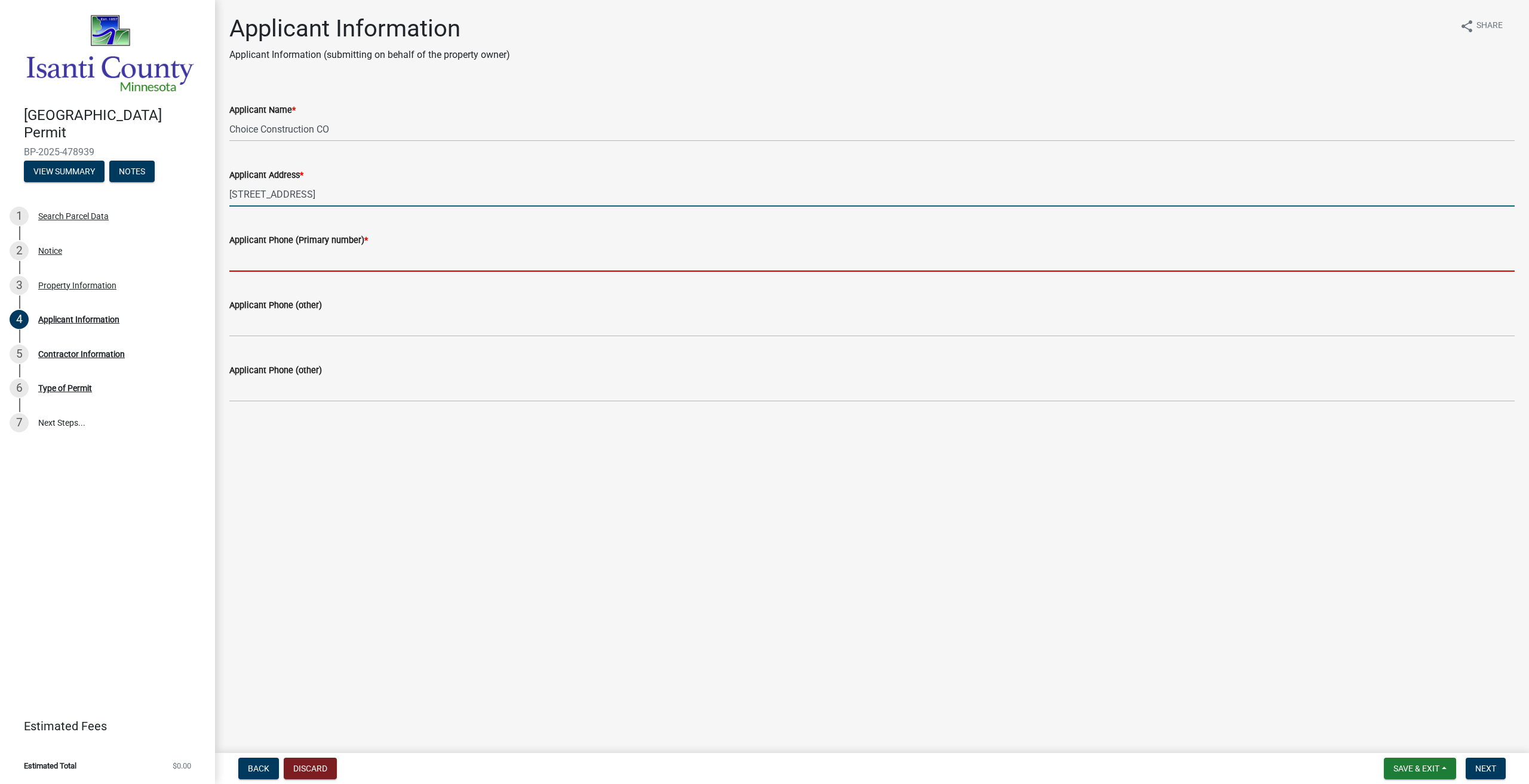
type input "7634399005"
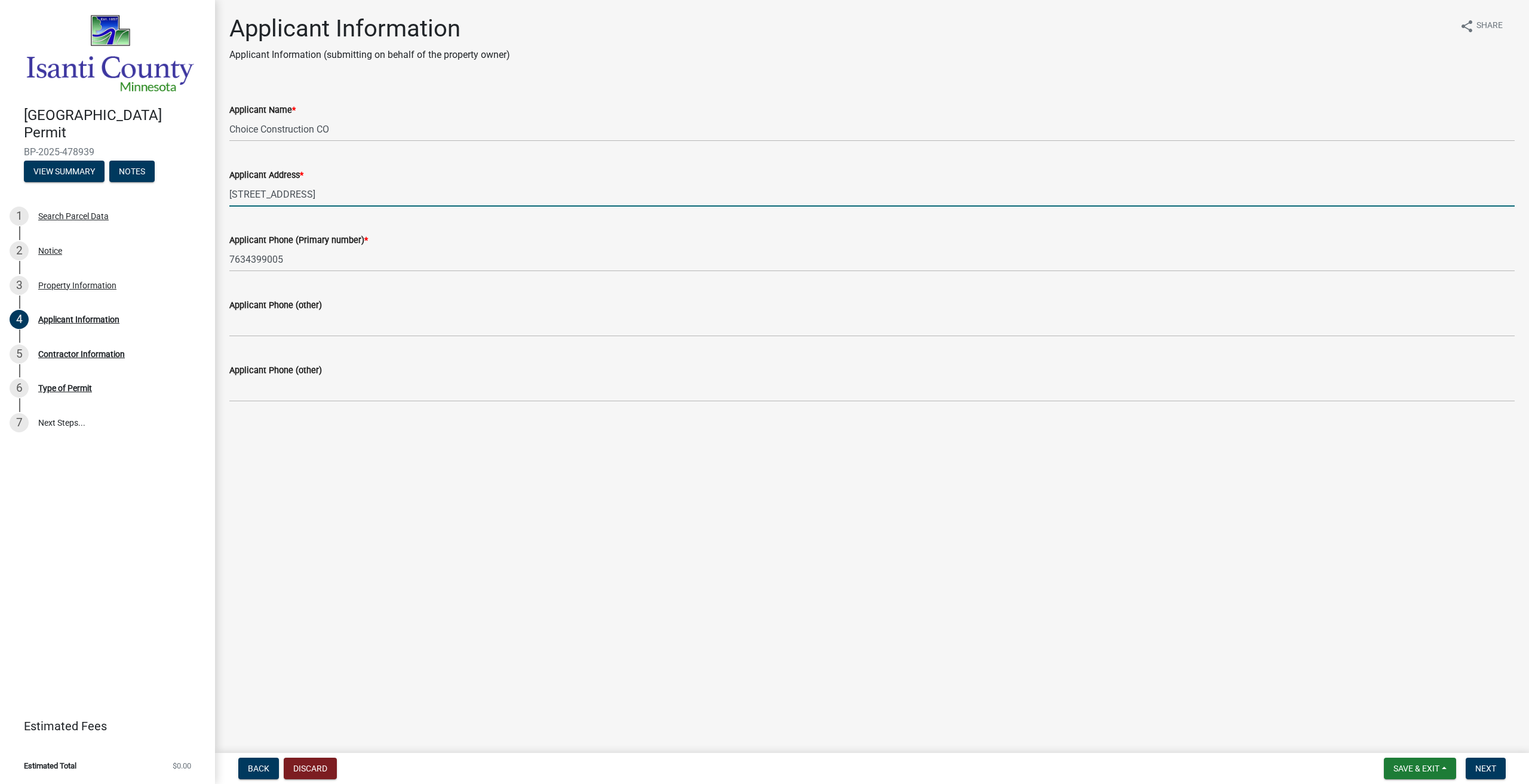
click at [303, 196] on input "33700 Polk St NECambridge, MN 55008-7702" at bounding box center [872, 195] width 1286 height 25
type input "33700 Polk St NE Cambridge, MN 55008-7702"
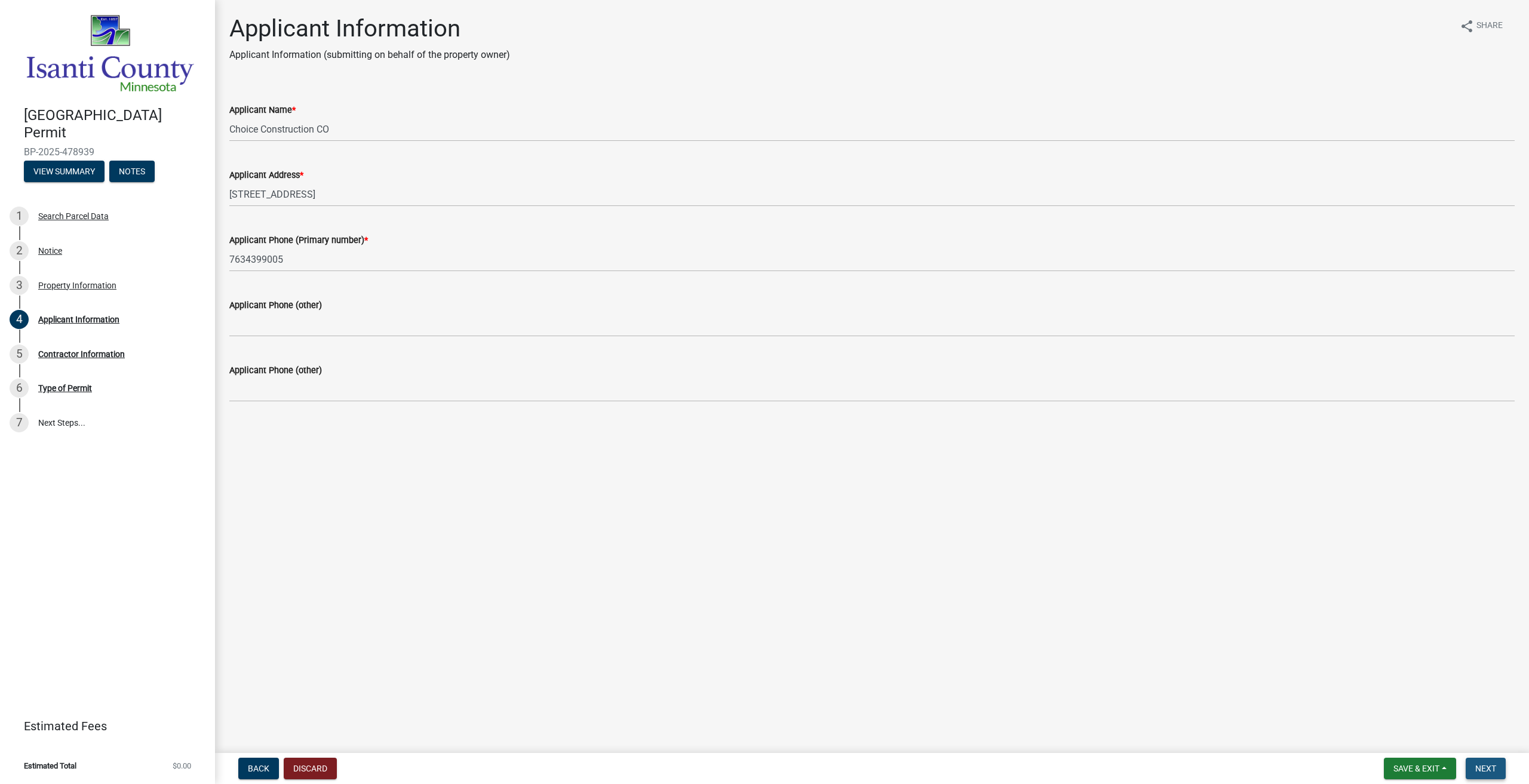
click at [1495, 765] on span "Next" at bounding box center [1485, 768] width 21 height 9
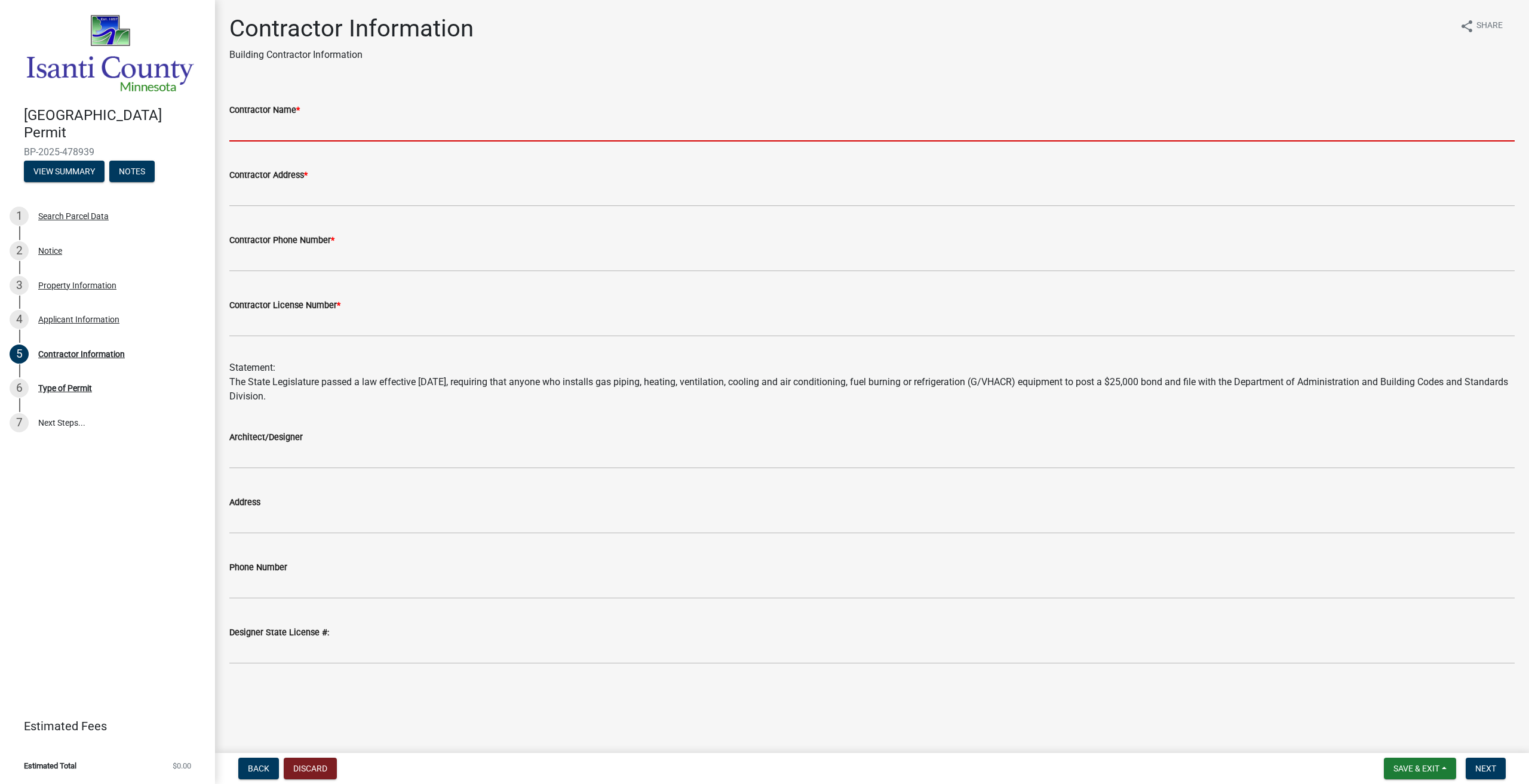
click at [303, 129] on input "Contractor Name *" at bounding box center [872, 129] width 1286 height 25
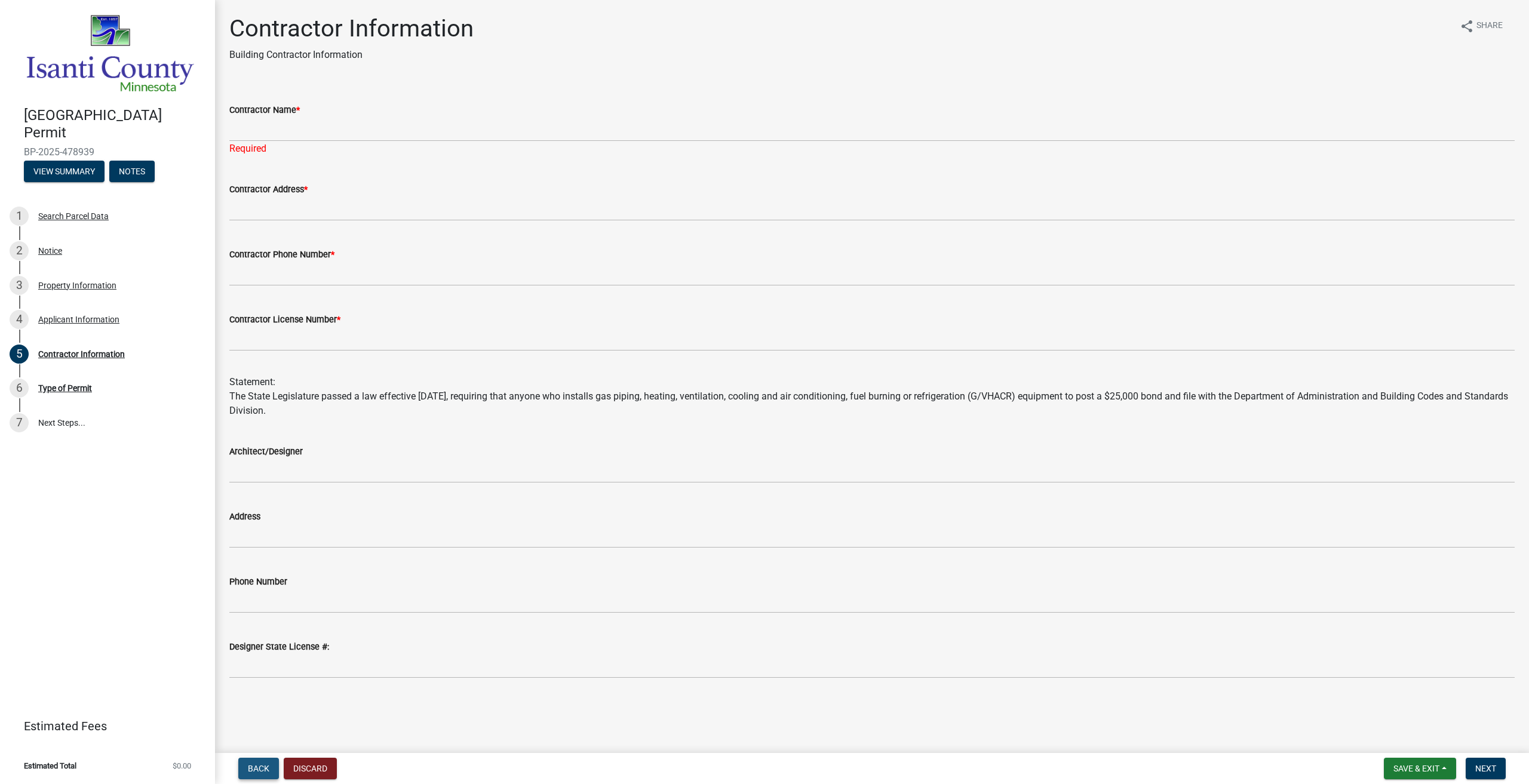
click at [251, 771] on span "Back" at bounding box center [258, 768] width 21 height 9
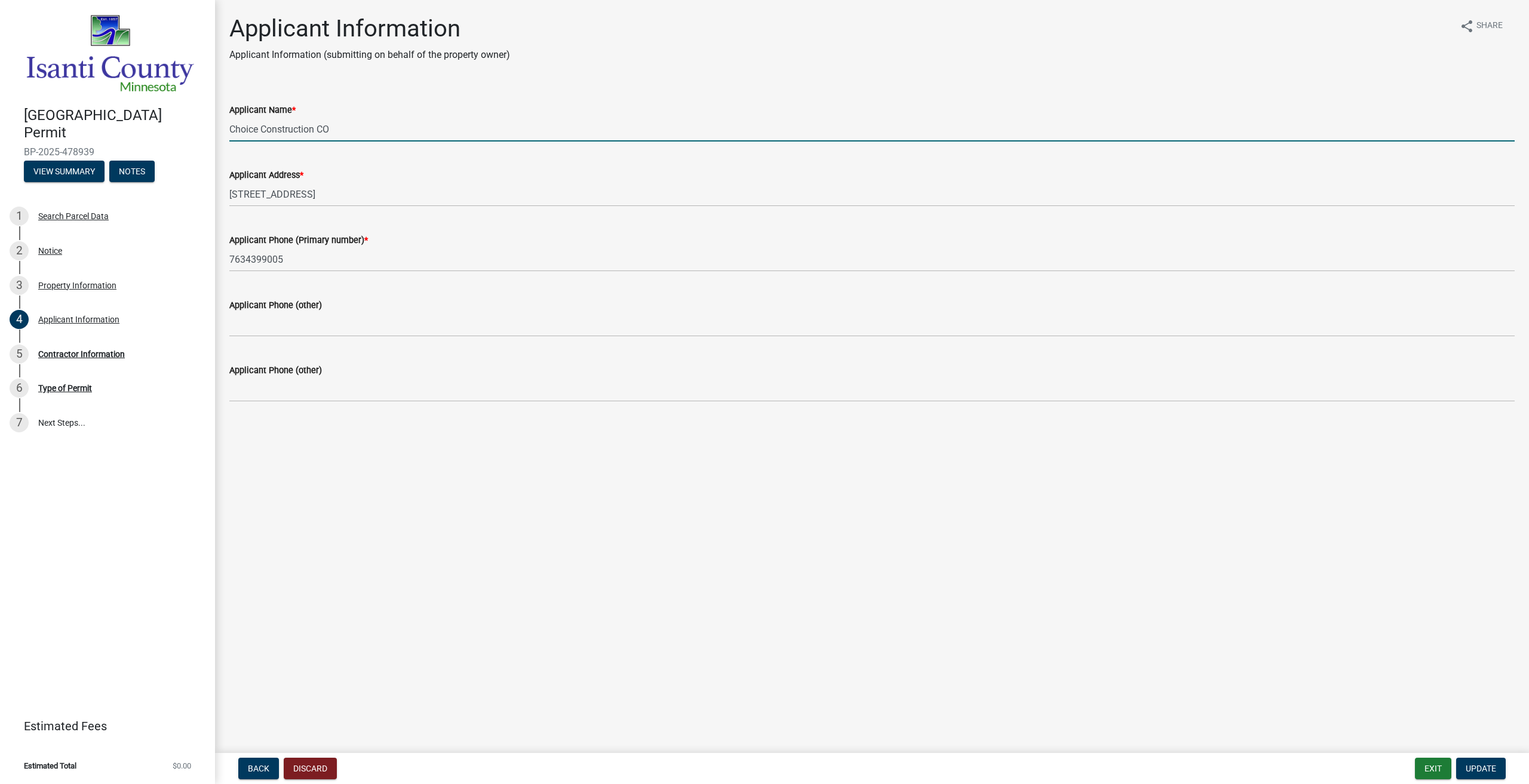
click at [338, 123] on input "Choice Construction CO" at bounding box center [872, 129] width 1286 height 25
drag, startPoint x: 338, startPoint y: 124, endPoint x: 215, endPoint y: 131, distance: 123.2
click at [215, 131] on div "Applicant Information Applicant Information (submitting on behalf of the proper…" at bounding box center [872, 218] width 1314 height 408
type input "Treken Christensen"
click at [1496, 771] on span "Update" at bounding box center [1481, 768] width 31 height 9
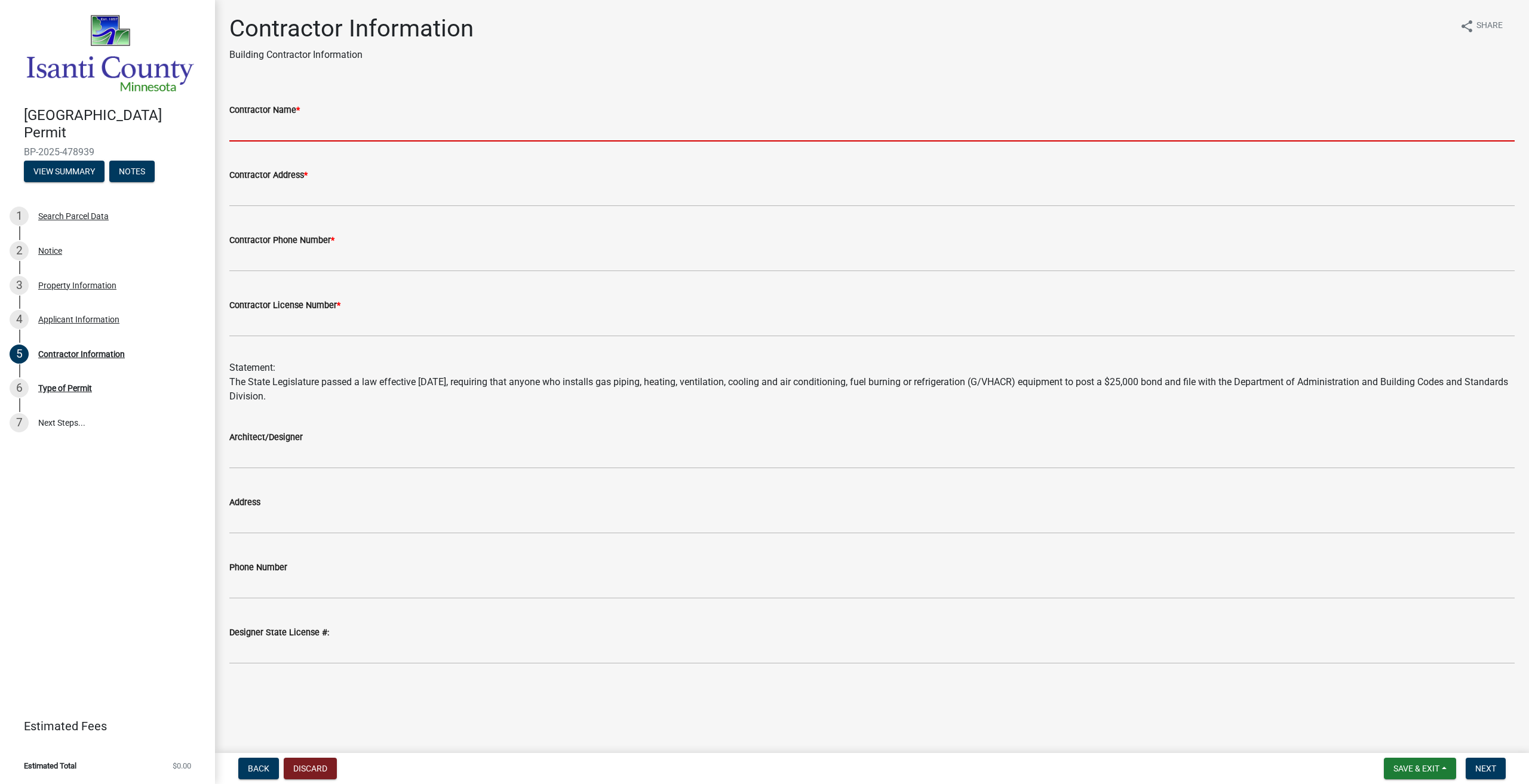
click at [258, 129] on input "Contractor Name *" at bounding box center [872, 129] width 1286 height 25
type input "Choice Construction CO"
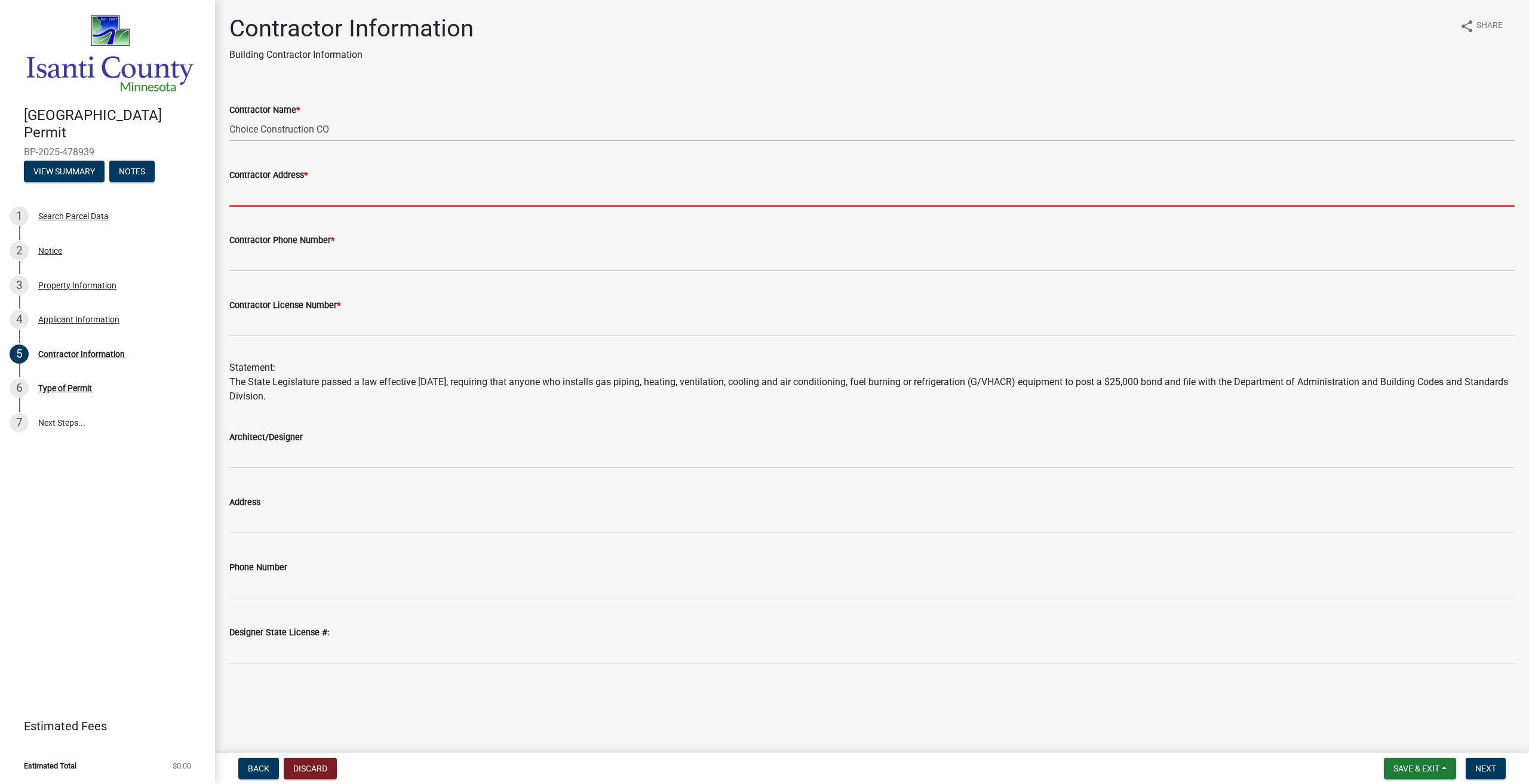
click at [289, 191] on input "Contractor Address *" at bounding box center [872, 195] width 1286 height 25
type input "33700 POLK ST NE"
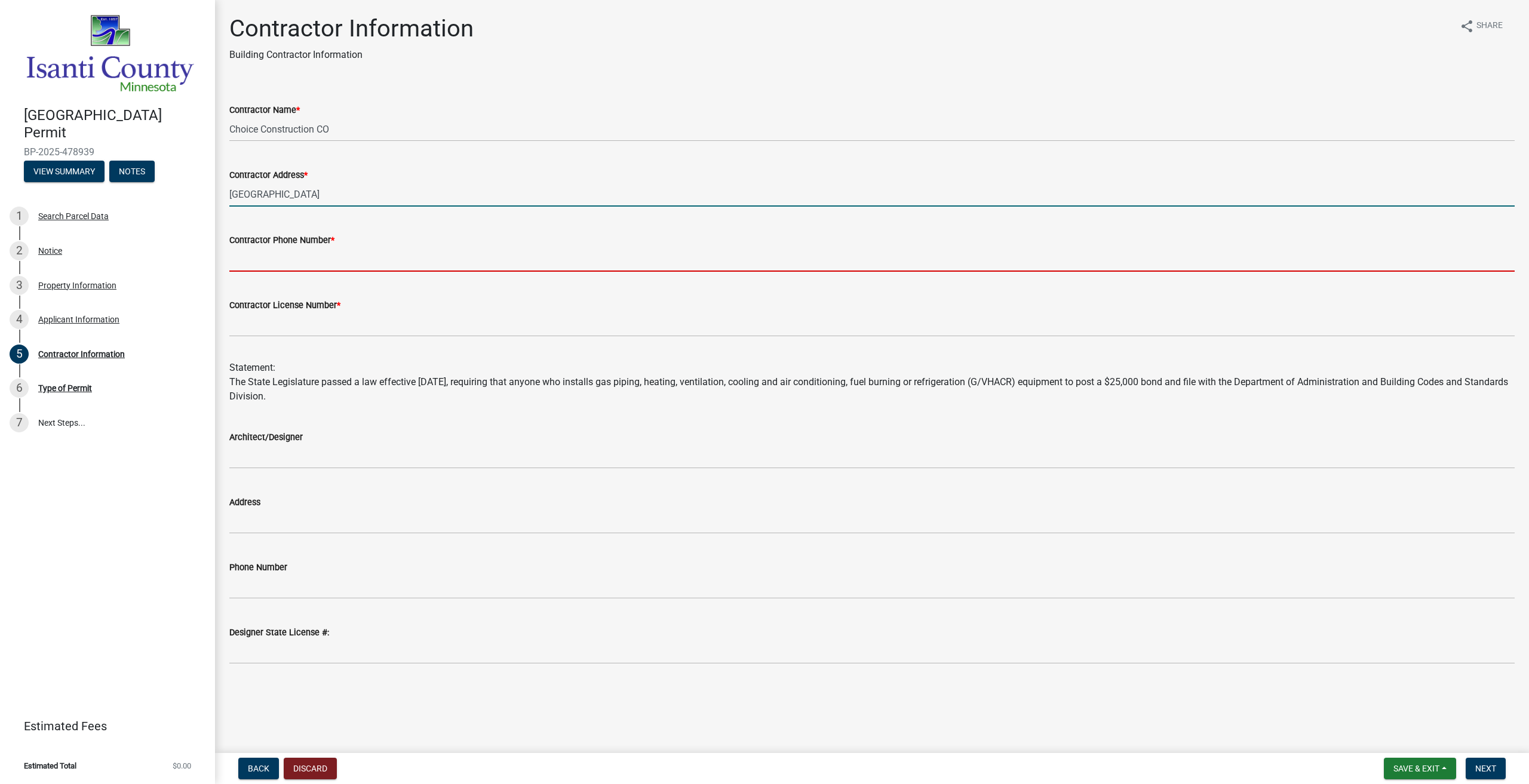
type input "7634399005"
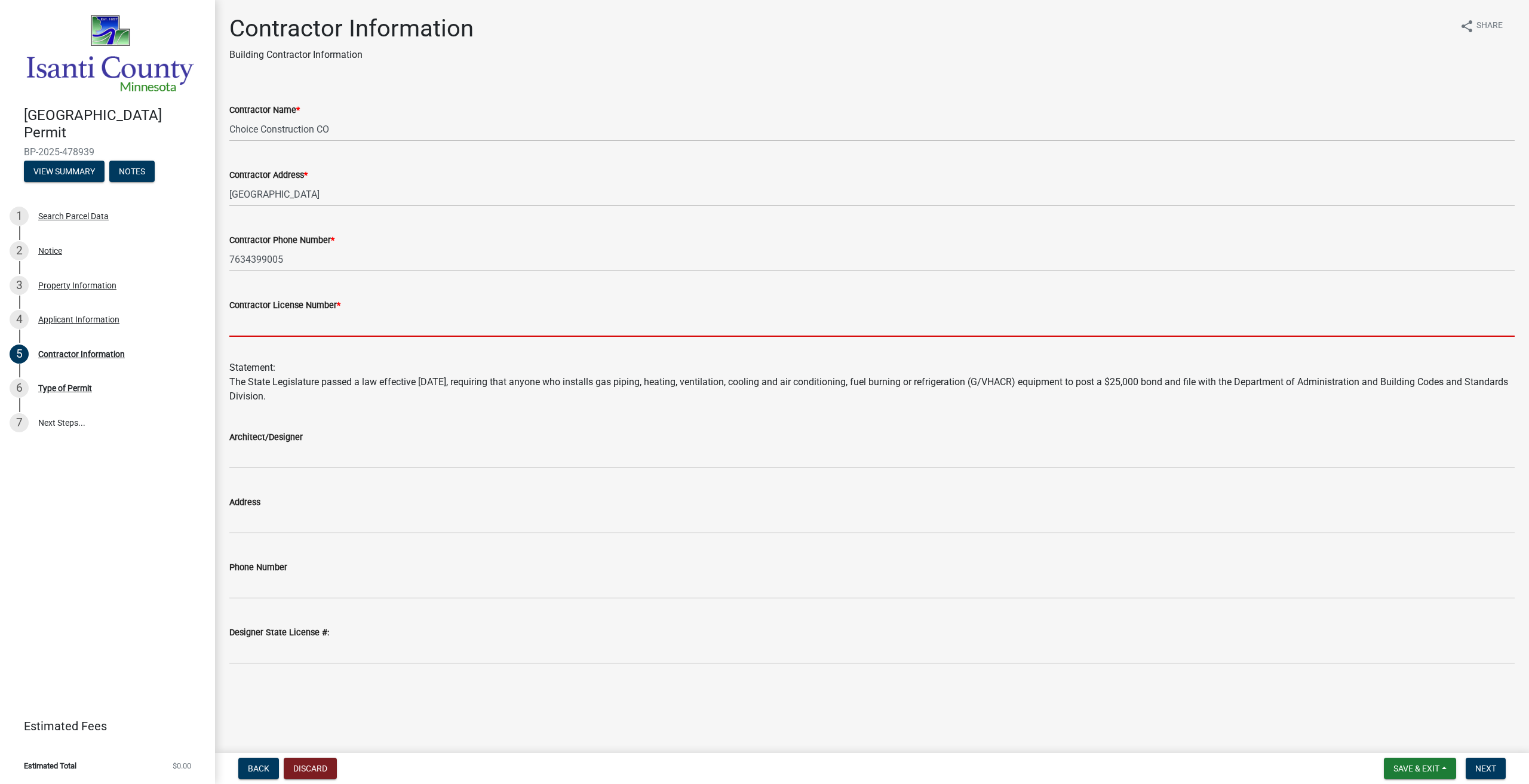
click at [308, 326] on input "Contractor License Number *" at bounding box center [872, 324] width 1286 height 25
type input "BC808802"
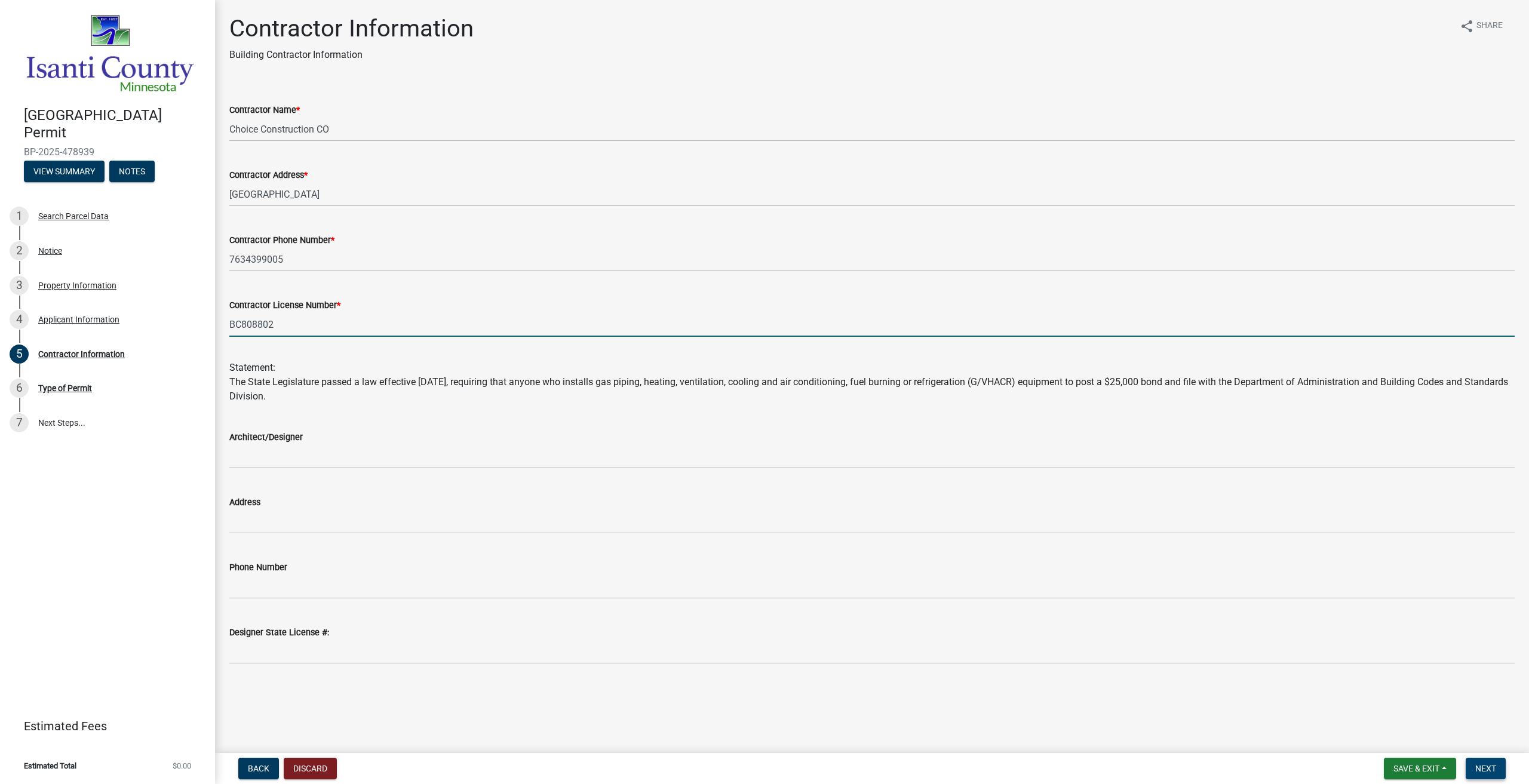
click at [1495, 771] on span "Next" at bounding box center [1485, 768] width 21 height 9
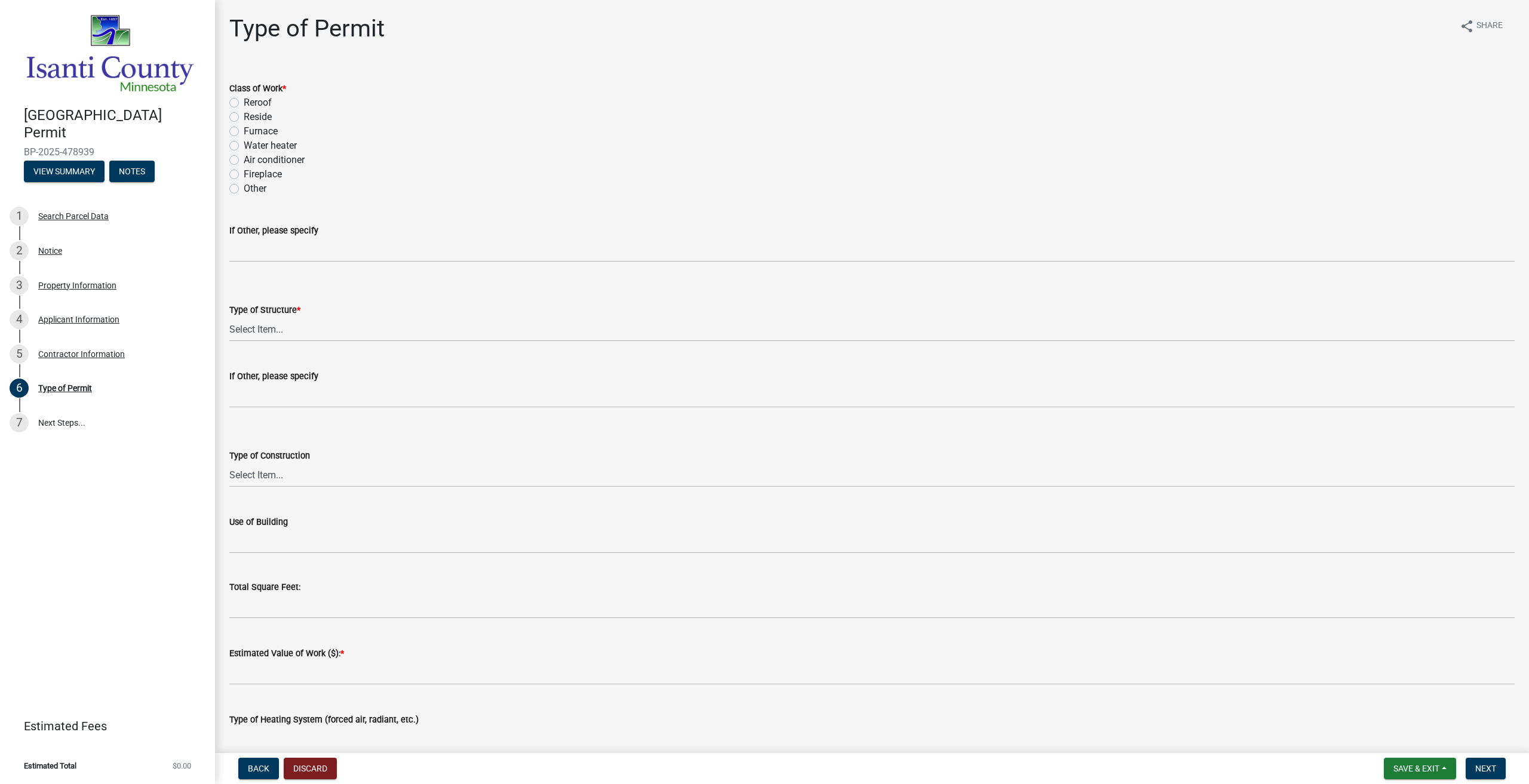
click at [243, 102] on label "Reroof" at bounding box center [257, 103] width 28 height 15
click at [243, 102] on input "Reroof" at bounding box center [247, 99] width 8 height 8
radio input "true"
click at [243, 117] on label "Reside" at bounding box center [257, 117] width 28 height 15
click at [243, 117] on input "Reside" at bounding box center [247, 113] width 8 height 8
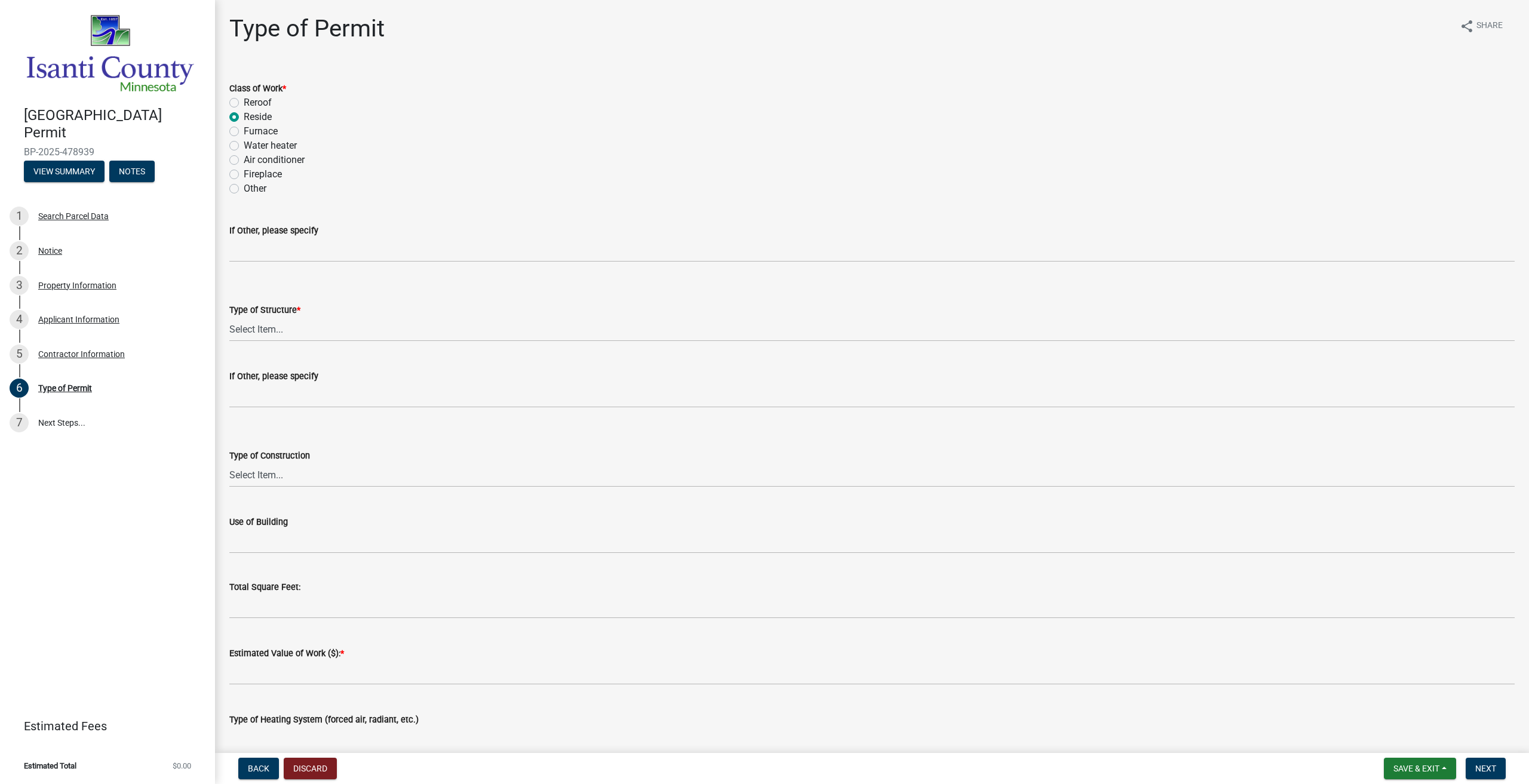
radio input "true"
click at [243, 101] on label "Reroof" at bounding box center [257, 103] width 28 height 15
click at [243, 101] on input "Reroof" at bounding box center [247, 99] width 8 height 8
radio input "true"
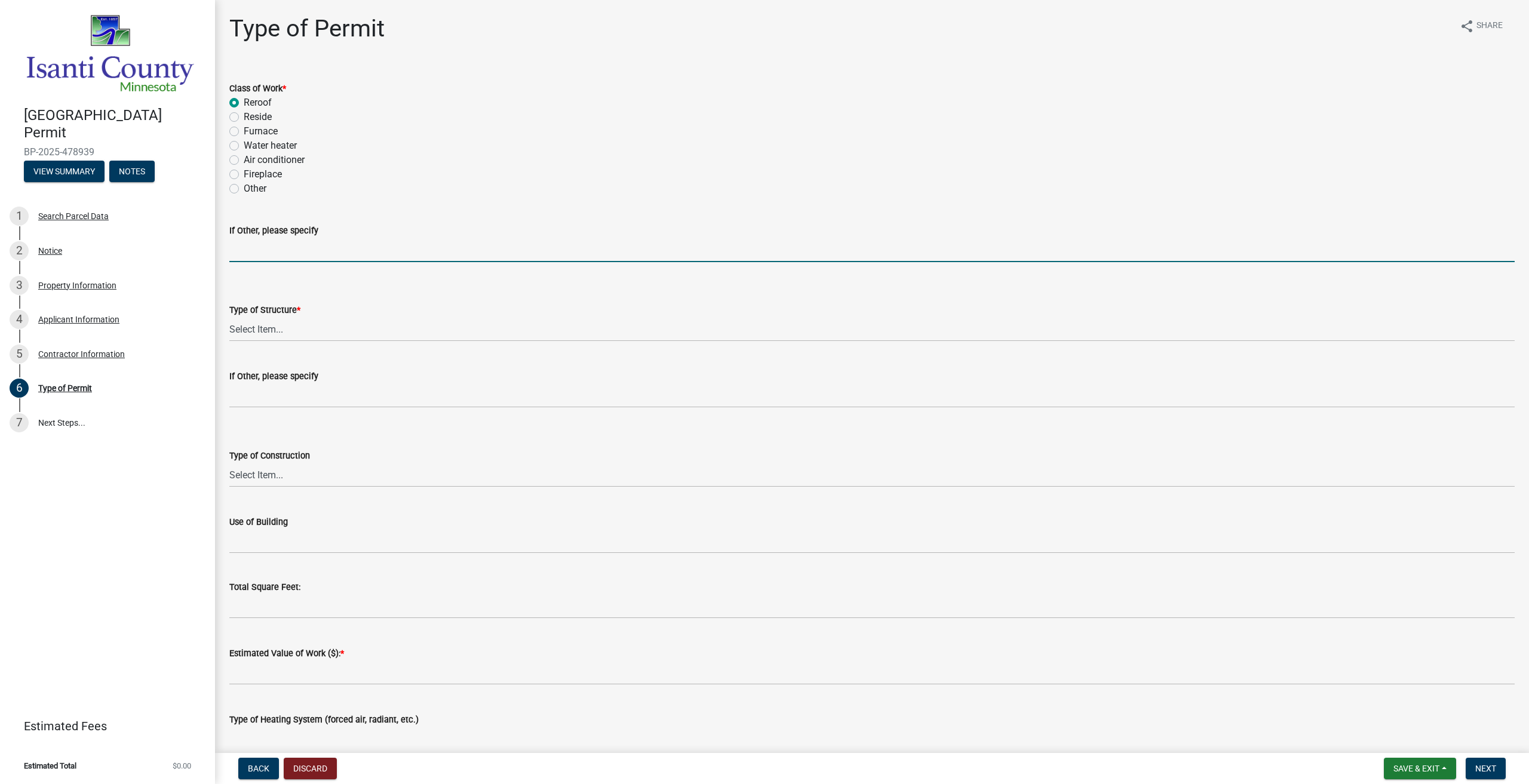
click at [323, 248] on input "If Other, please specify" at bounding box center [872, 249] width 1286 height 25
type input "Re-roof and Re-side"
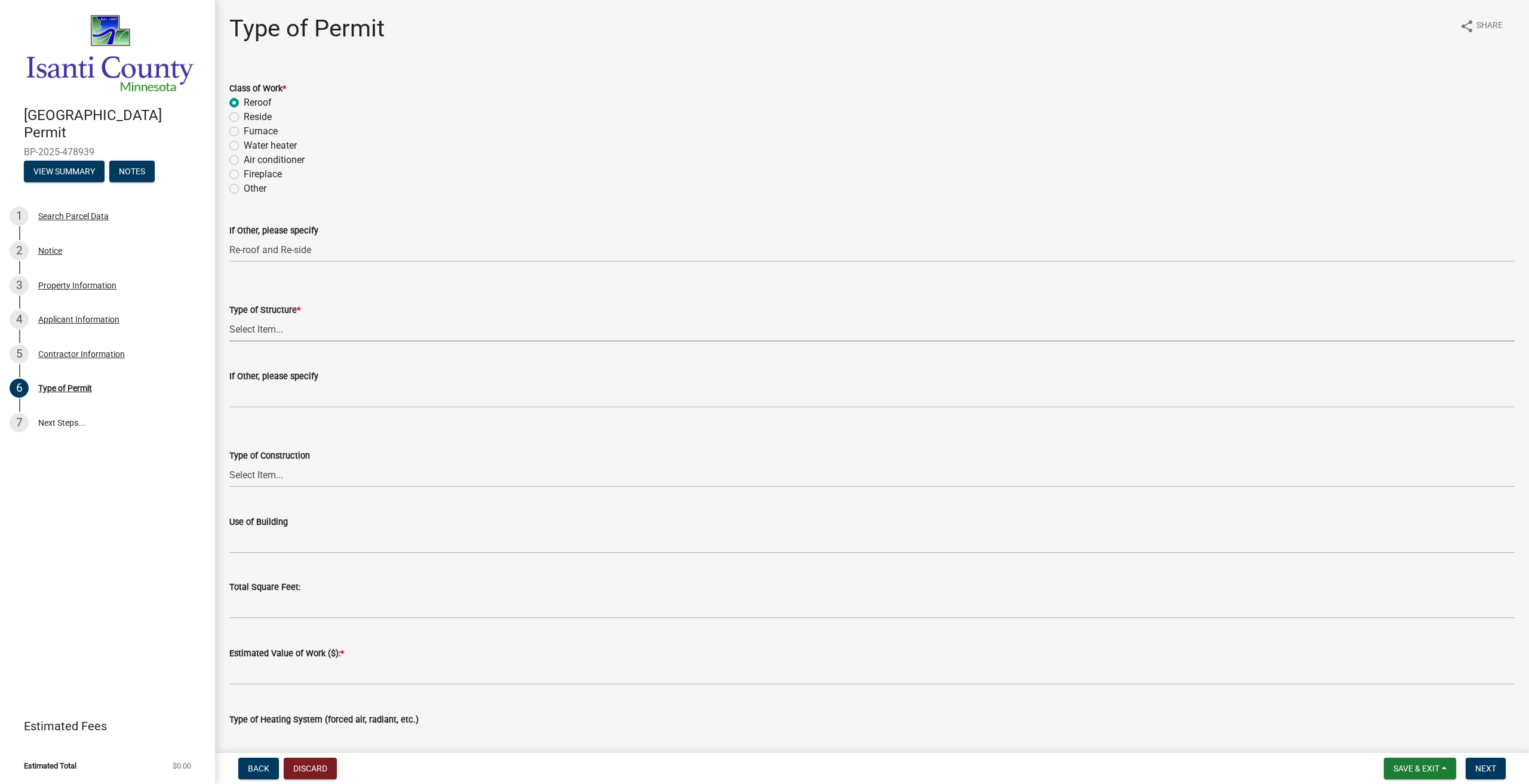
click at [354, 335] on select "Select Item... Accessory Commercial Single Family Agricultural Other N/A" at bounding box center [872, 329] width 1286 height 25
click at [230, 317] on select "Select Item... Accessory Commercial Single Family Agricultural Other N/A" at bounding box center [872, 329] width 1286 height 25
select select "eb4da8a3-282e-4d3e-a231-485219132635"
click at [331, 464] on select "Select Item... Wood Frame Masonry Metal Manufactured Modular Other" at bounding box center [872, 475] width 1286 height 25
click at [230, 463] on select "Select Item... Wood Frame Masonry Metal Manufactured Modular Other" at bounding box center [872, 475] width 1286 height 25
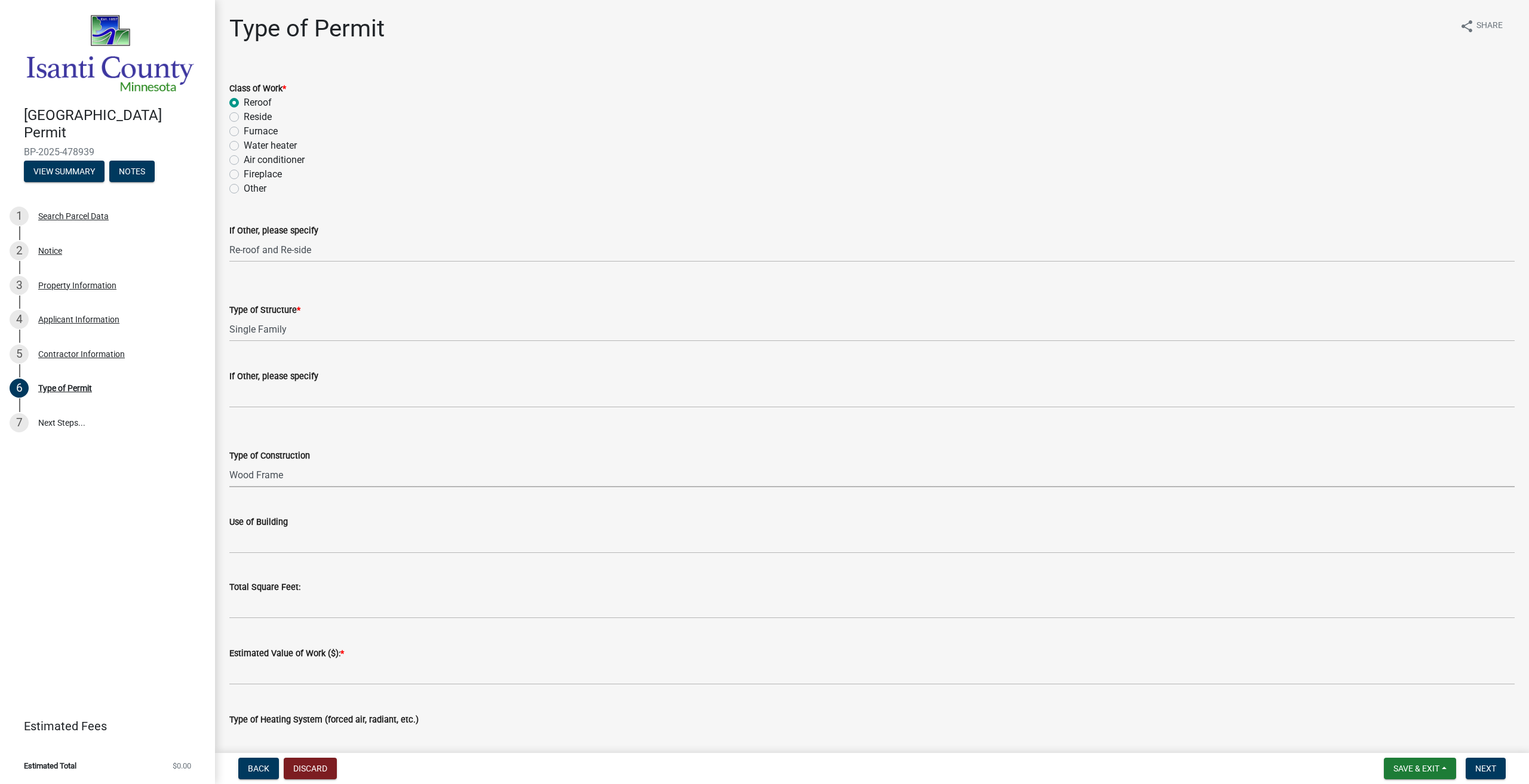
select select "0ece82dd-c883-4950-aa67-9a99a4f1235b"
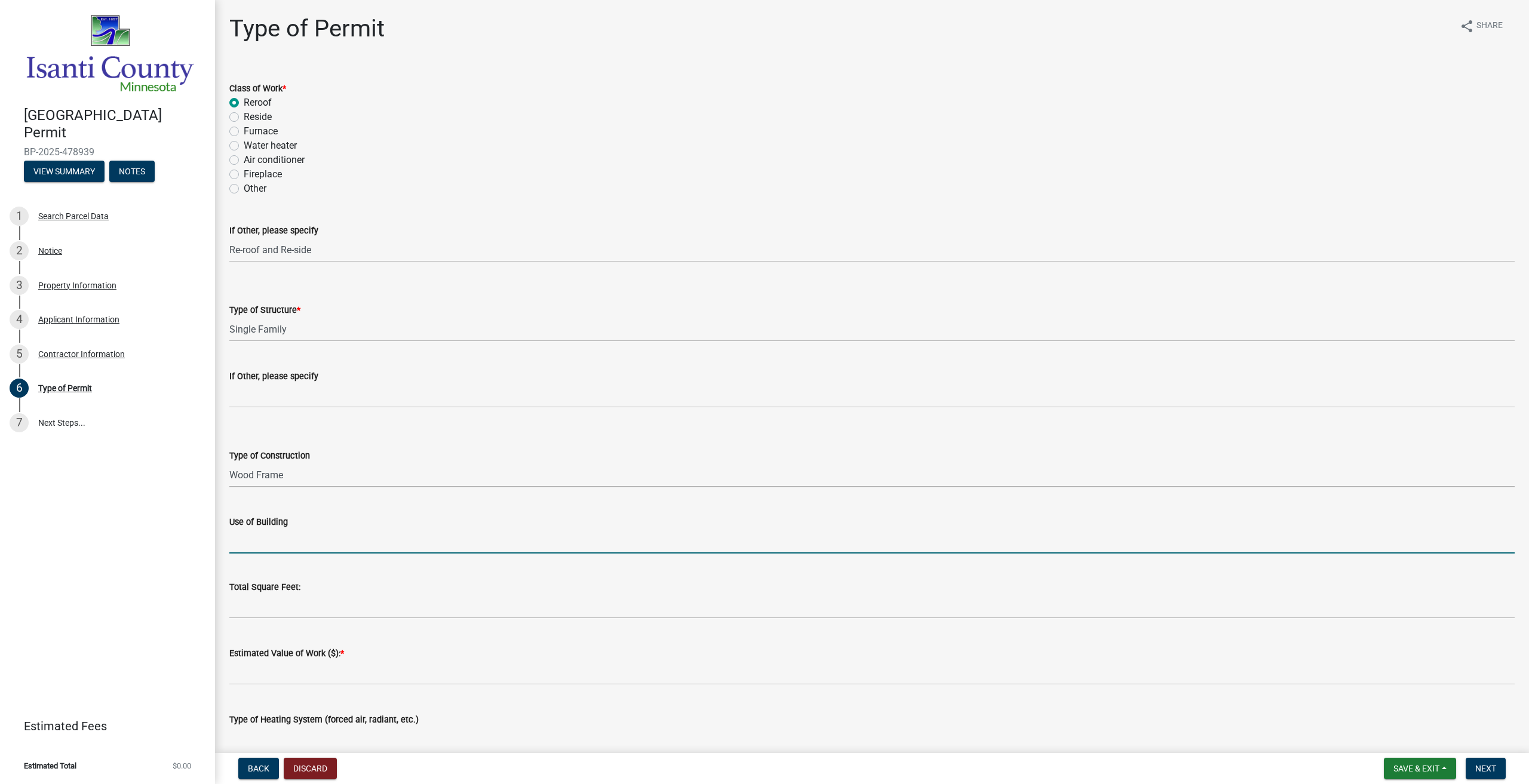
click at [329, 543] on input "Use of Building" at bounding box center [872, 541] width 1286 height 25
type input "Dwelling"
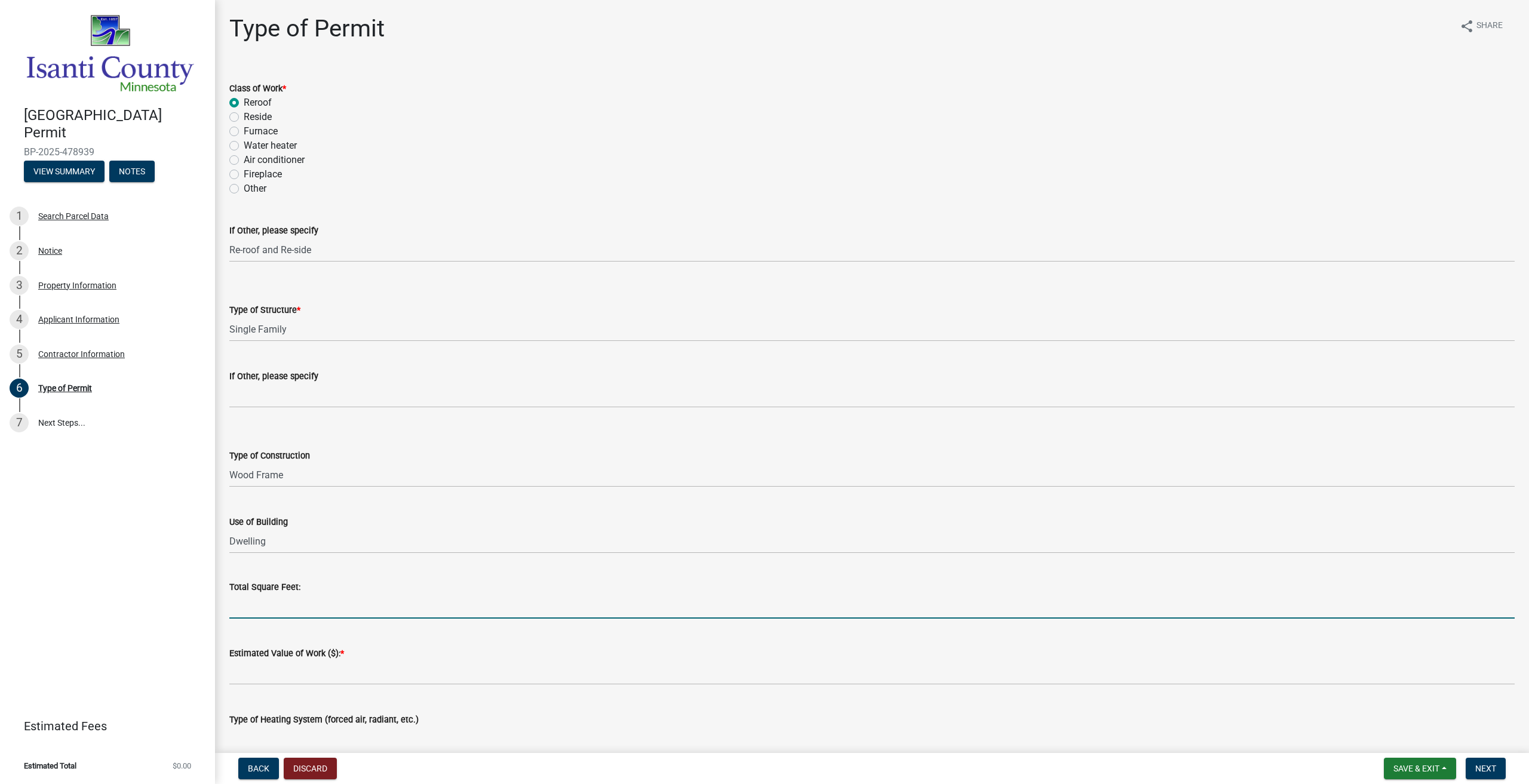
click at [277, 613] on input "text" at bounding box center [872, 606] width 1286 height 25
type input "3000"
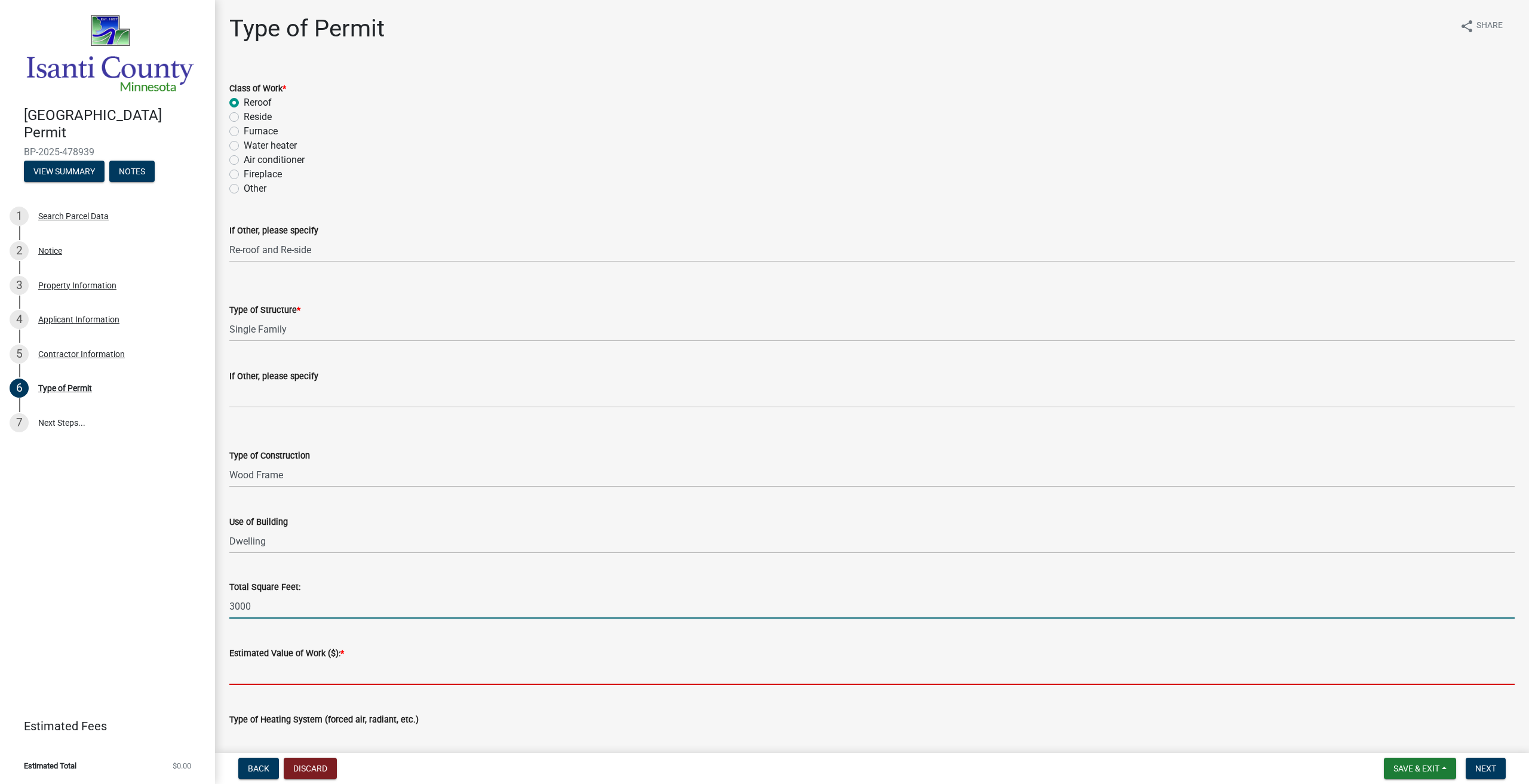
click at [304, 673] on input "text" at bounding box center [872, 673] width 1286 height 25
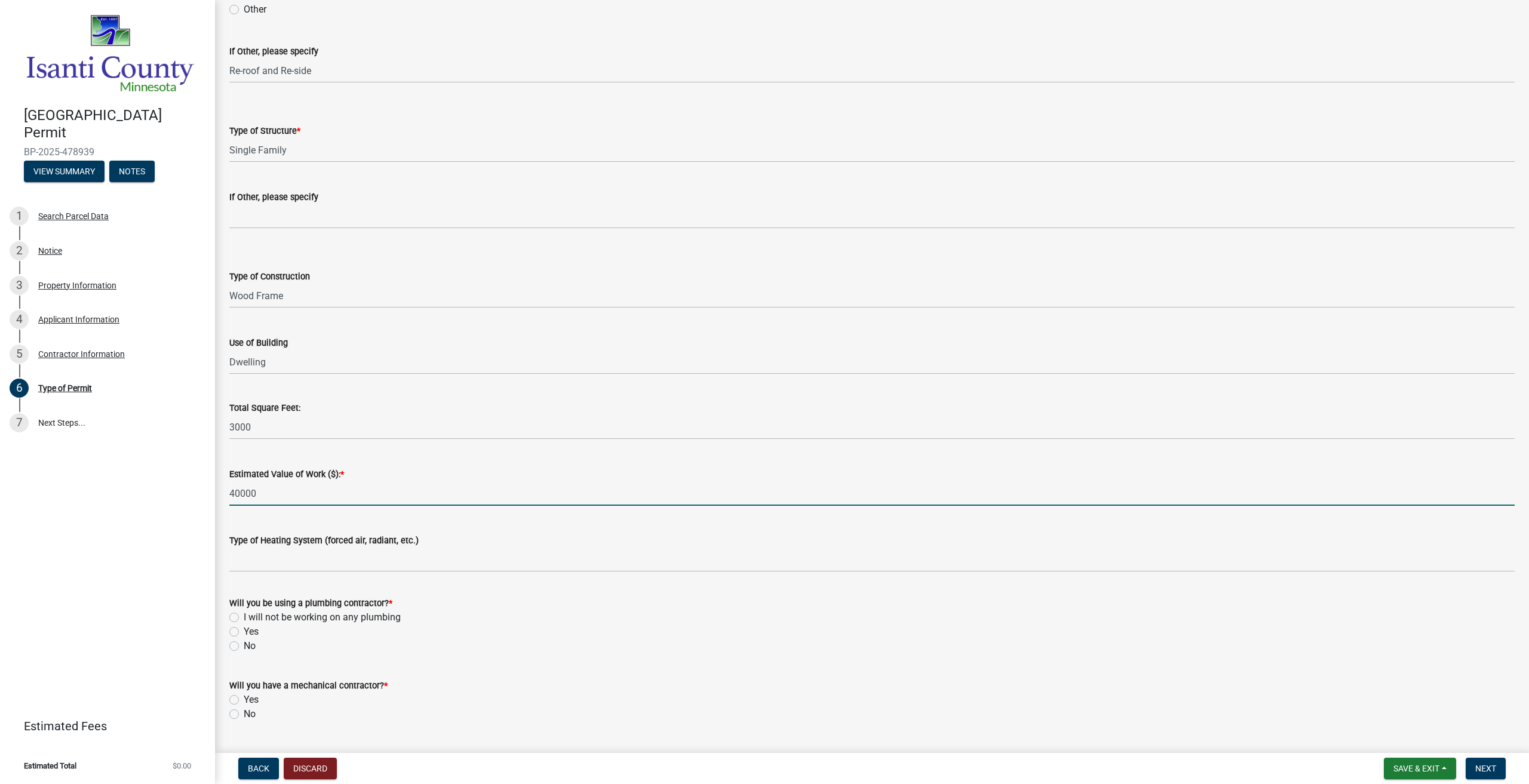
scroll to position [210, 0]
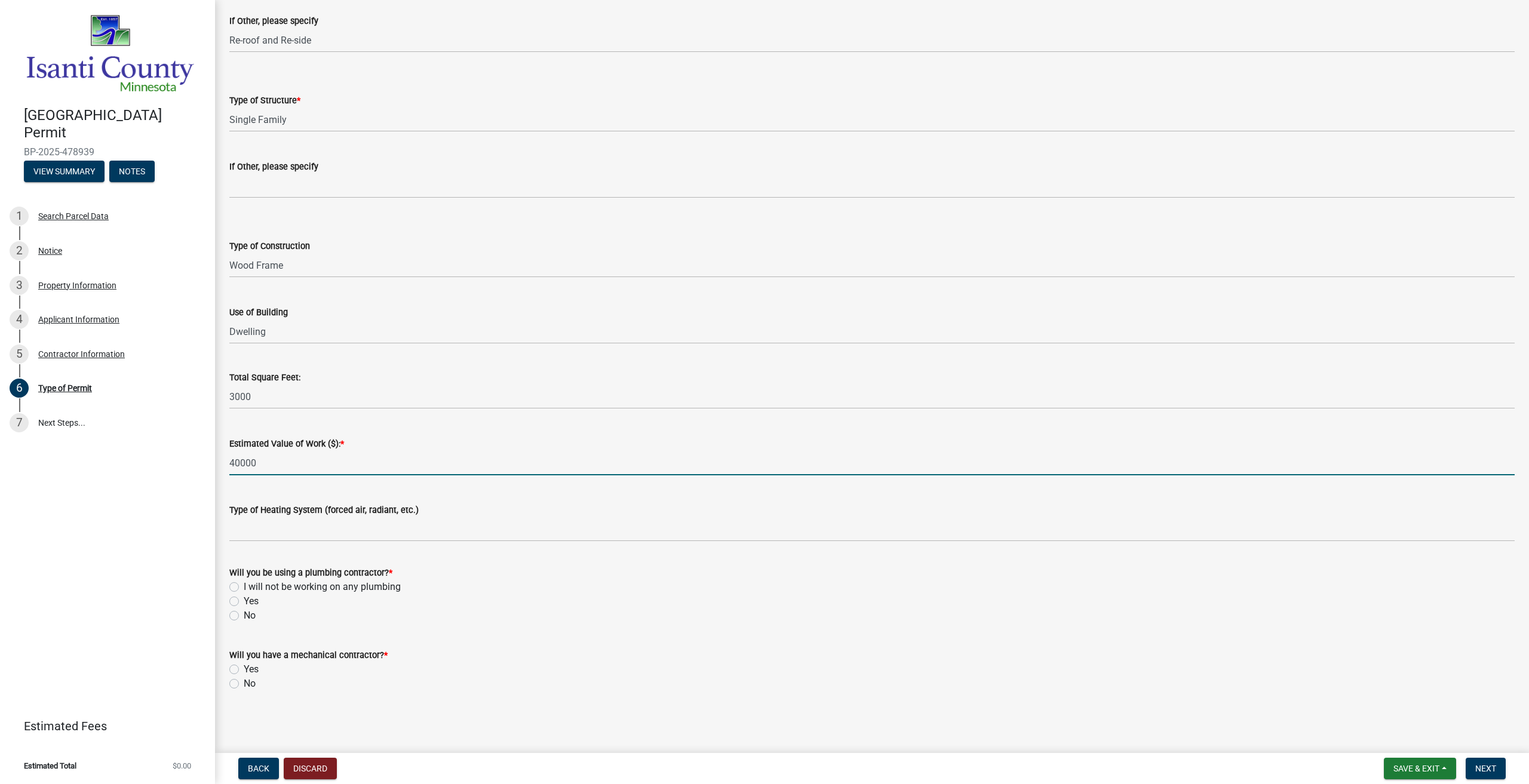
type input "40000"
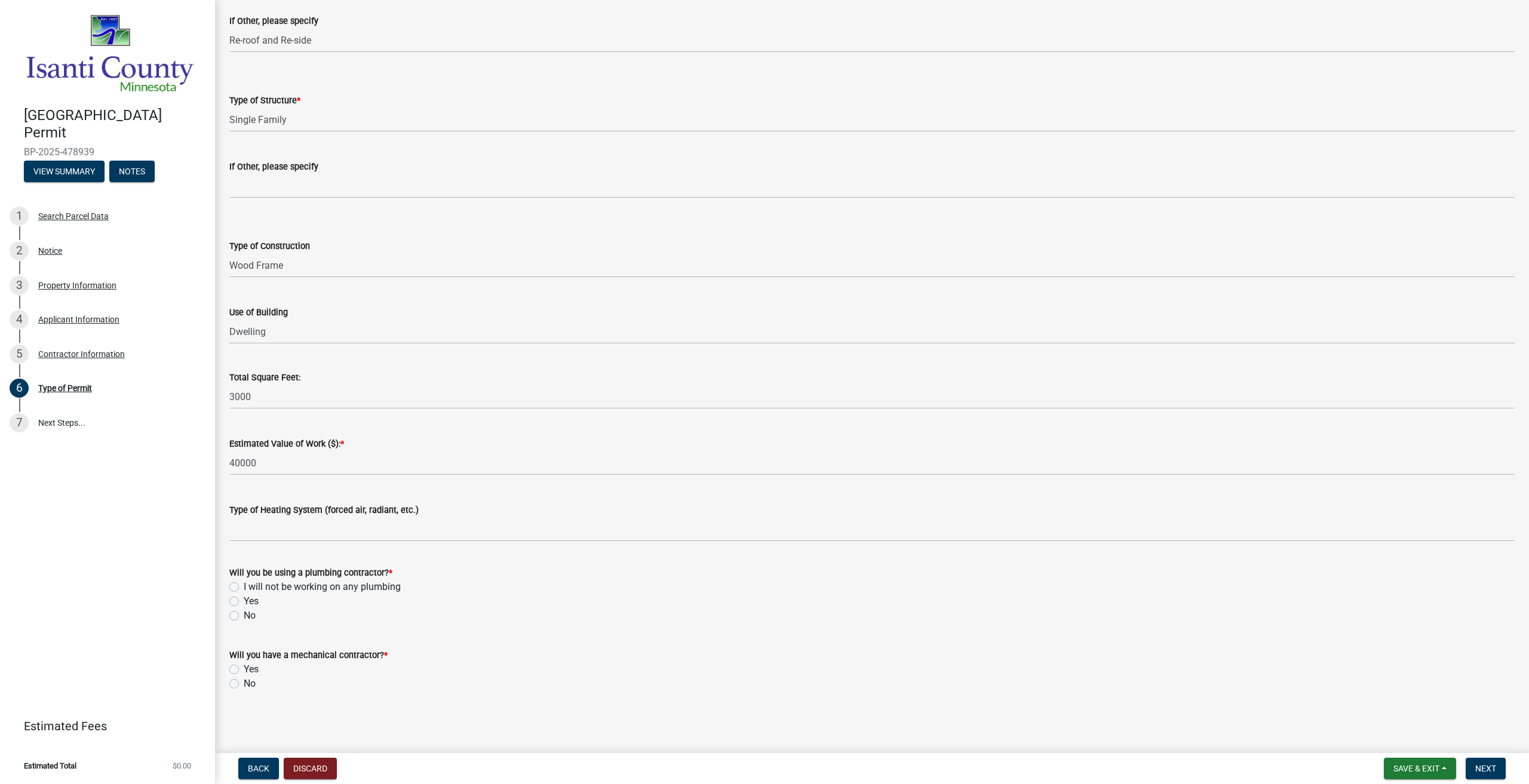
click at [243, 681] on label "No" at bounding box center [249, 684] width 12 height 15
click at [243, 681] on input "No" at bounding box center [247, 680] width 8 height 8
radio input "true"
click at [243, 615] on label "No" at bounding box center [249, 615] width 12 height 15
click at [243, 615] on input "No" at bounding box center [247, 612] width 8 height 8
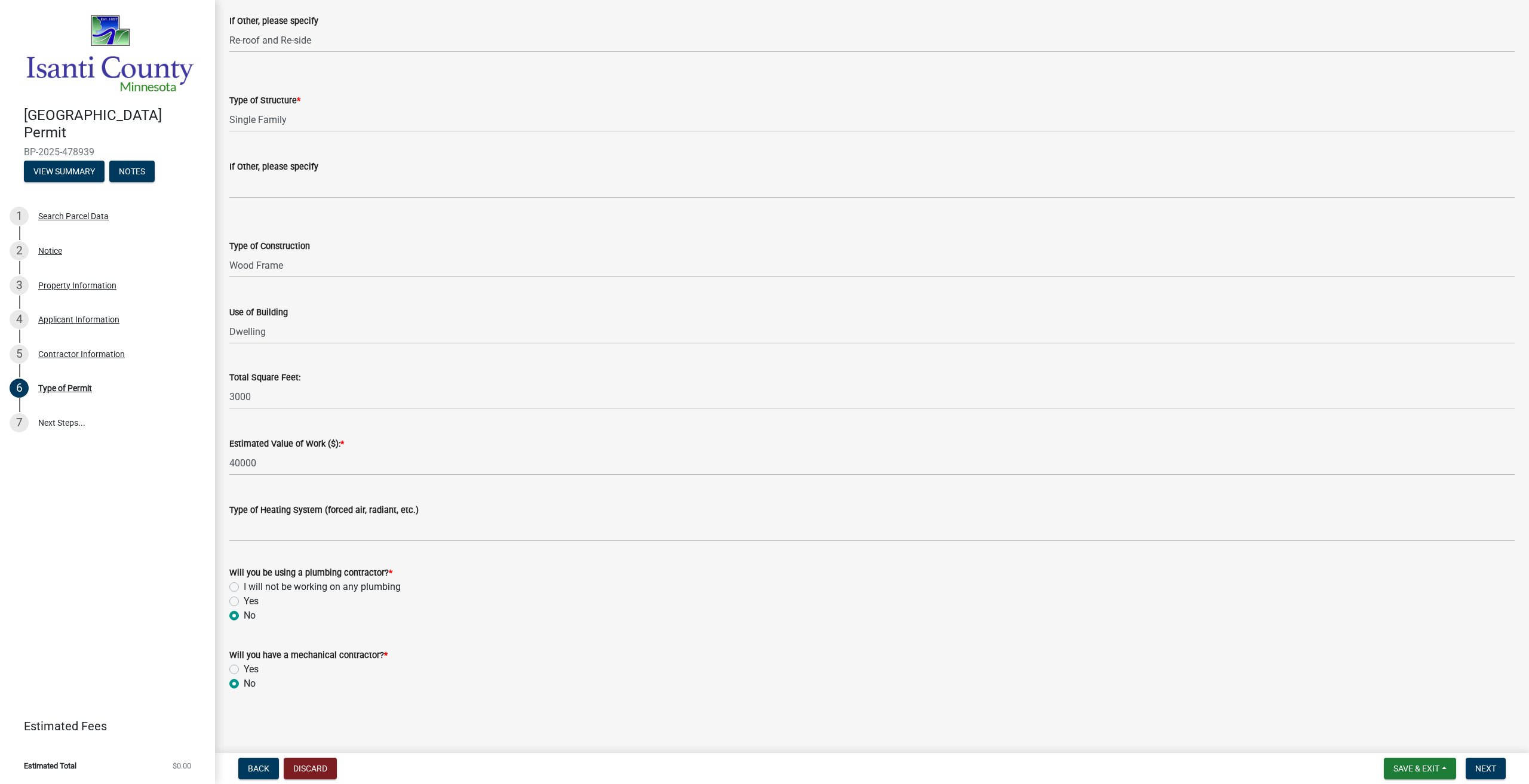
radio input "true"
click at [243, 589] on label "I will not be working on any plumbing" at bounding box center [321, 587] width 157 height 15
click at [243, 588] on input "I will not be working on any plumbing" at bounding box center [247, 584] width 8 height 8
radio input "true"
click at [1489, 769] on span "Next" at bounding box center [1485, 768] width 21 height 9
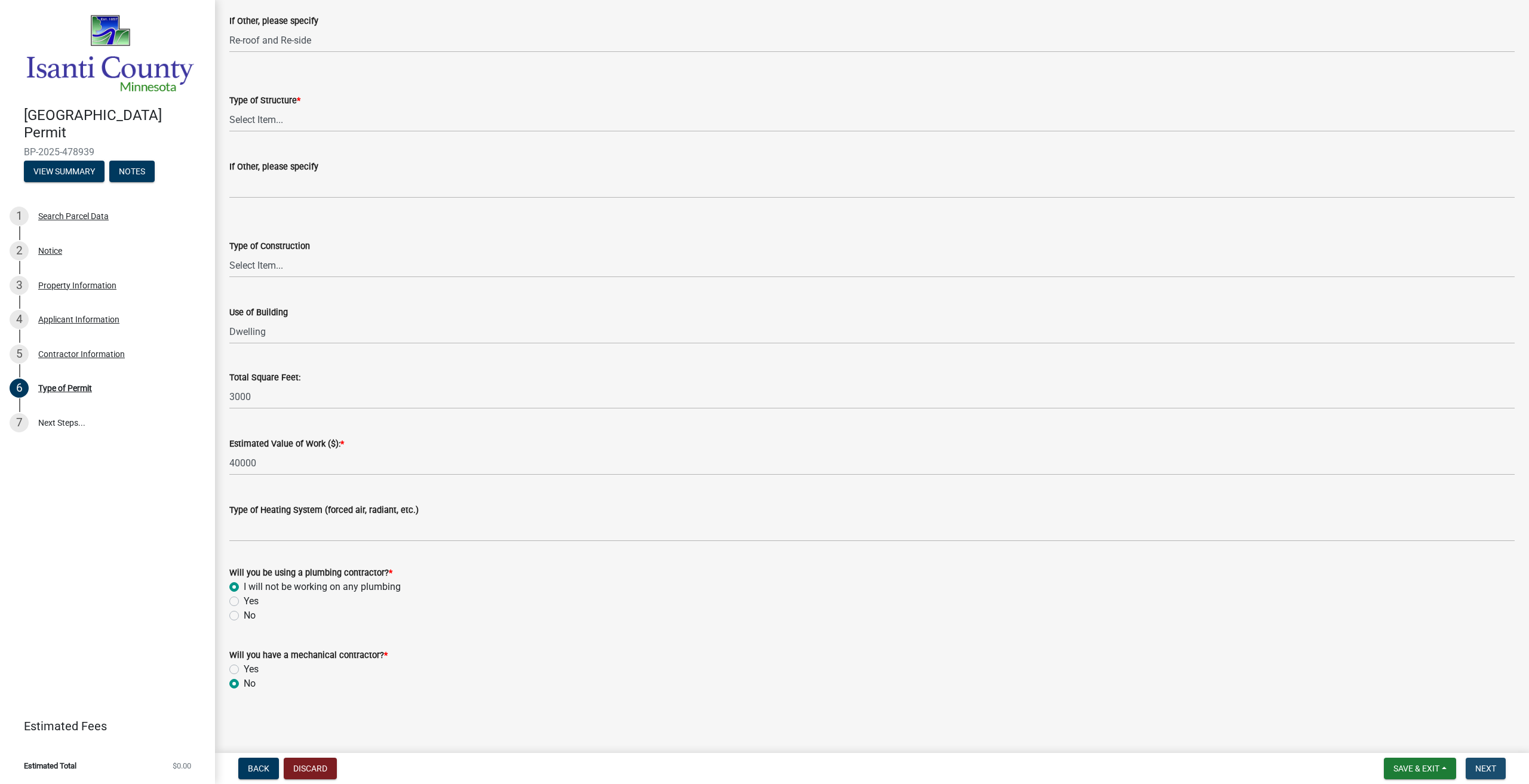
scroll to position [0, 0]
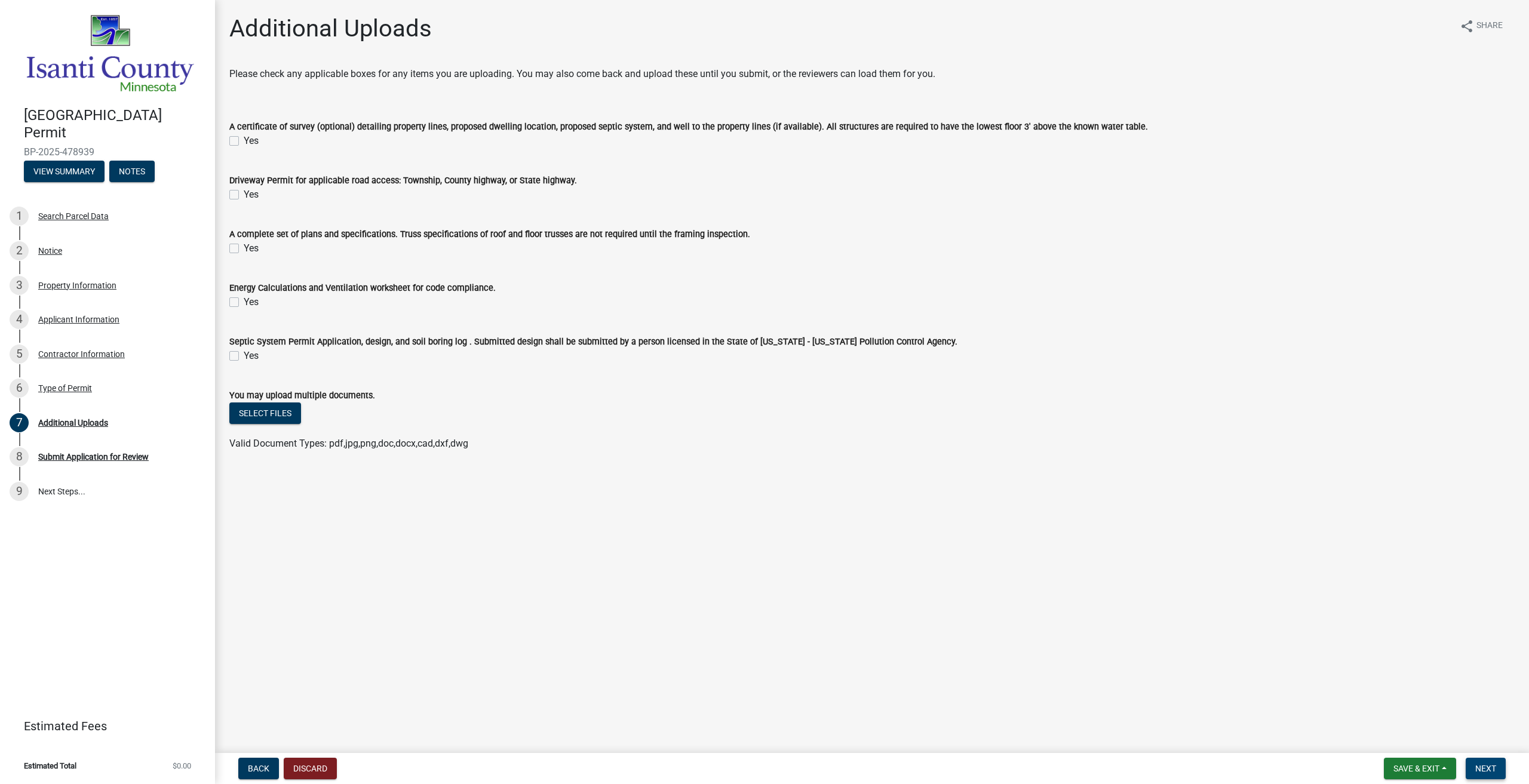
click at [1485, 765] on span "Next" at bounding box center [1485, 768] width 21 height 9
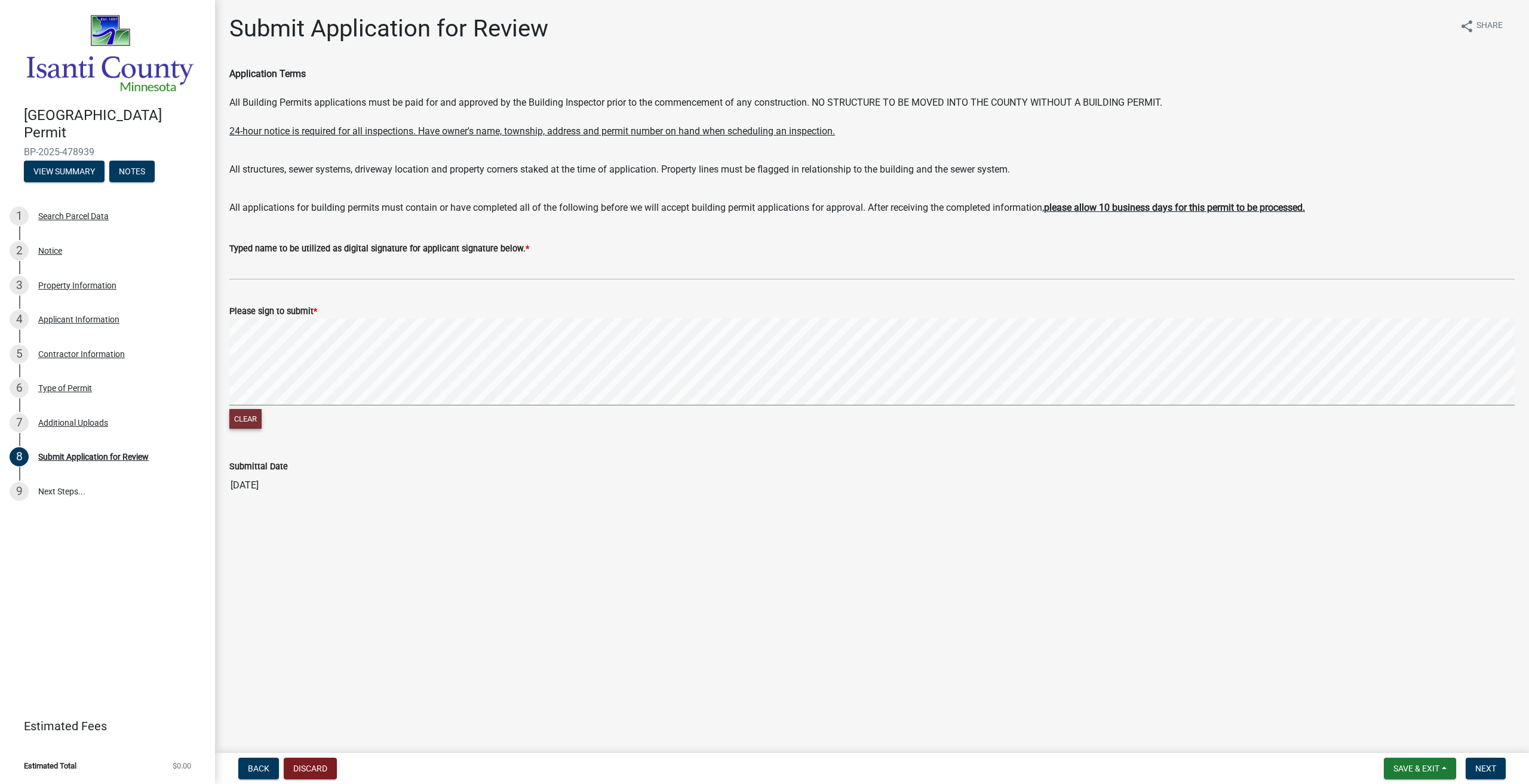
click at [254, 425] on button "Clear" at bounding box center [246, 418] width 33 height 20
click at [1496, 766] on span "Next" at bounding box center [1485, 768] width 21 height 9
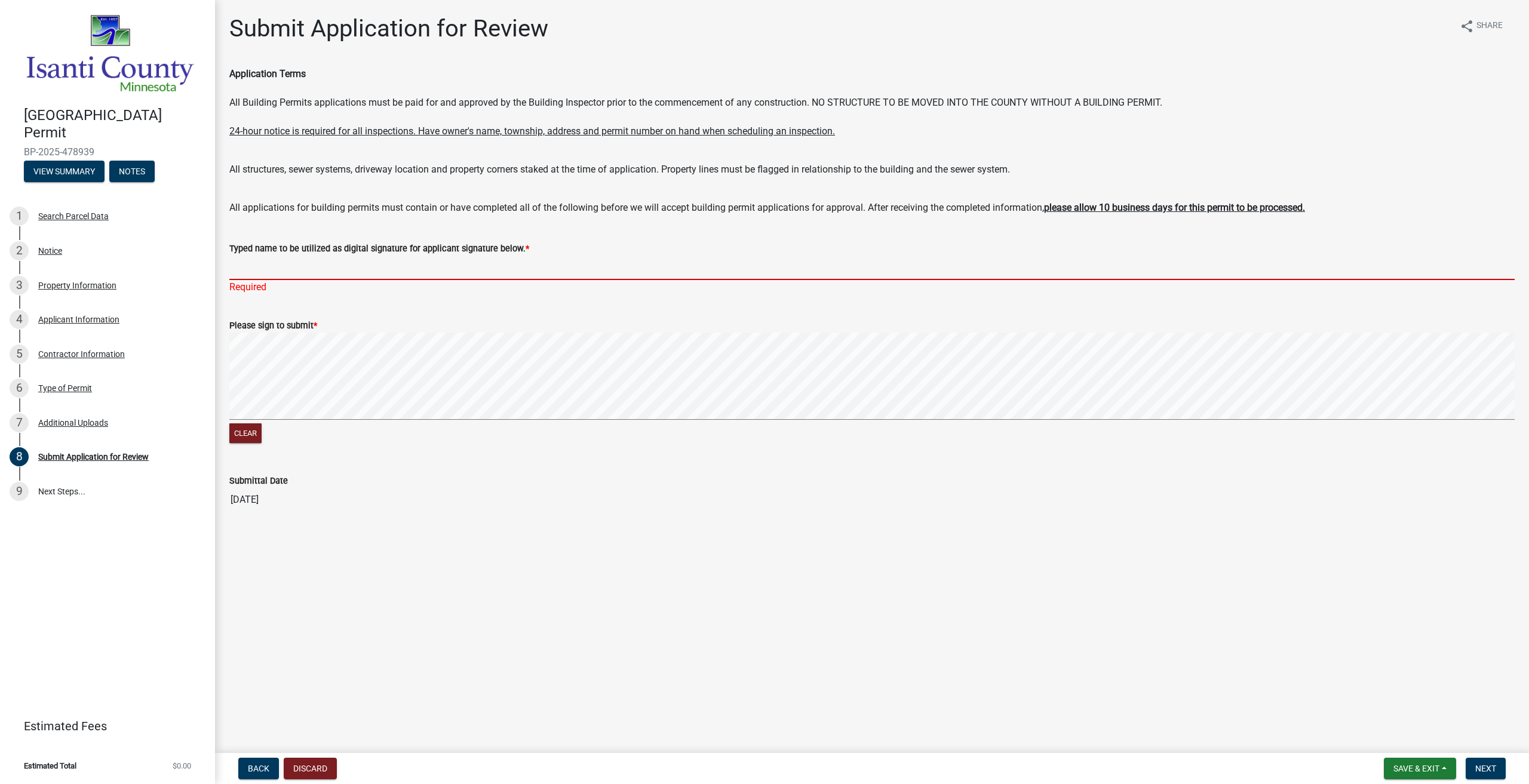
click at [278, 268] on input "Typed name to be utilized as digital signature for applicant signature below. *" at bounding box center [872, 267] width 1286 height 25
type input "Treken Christensen"
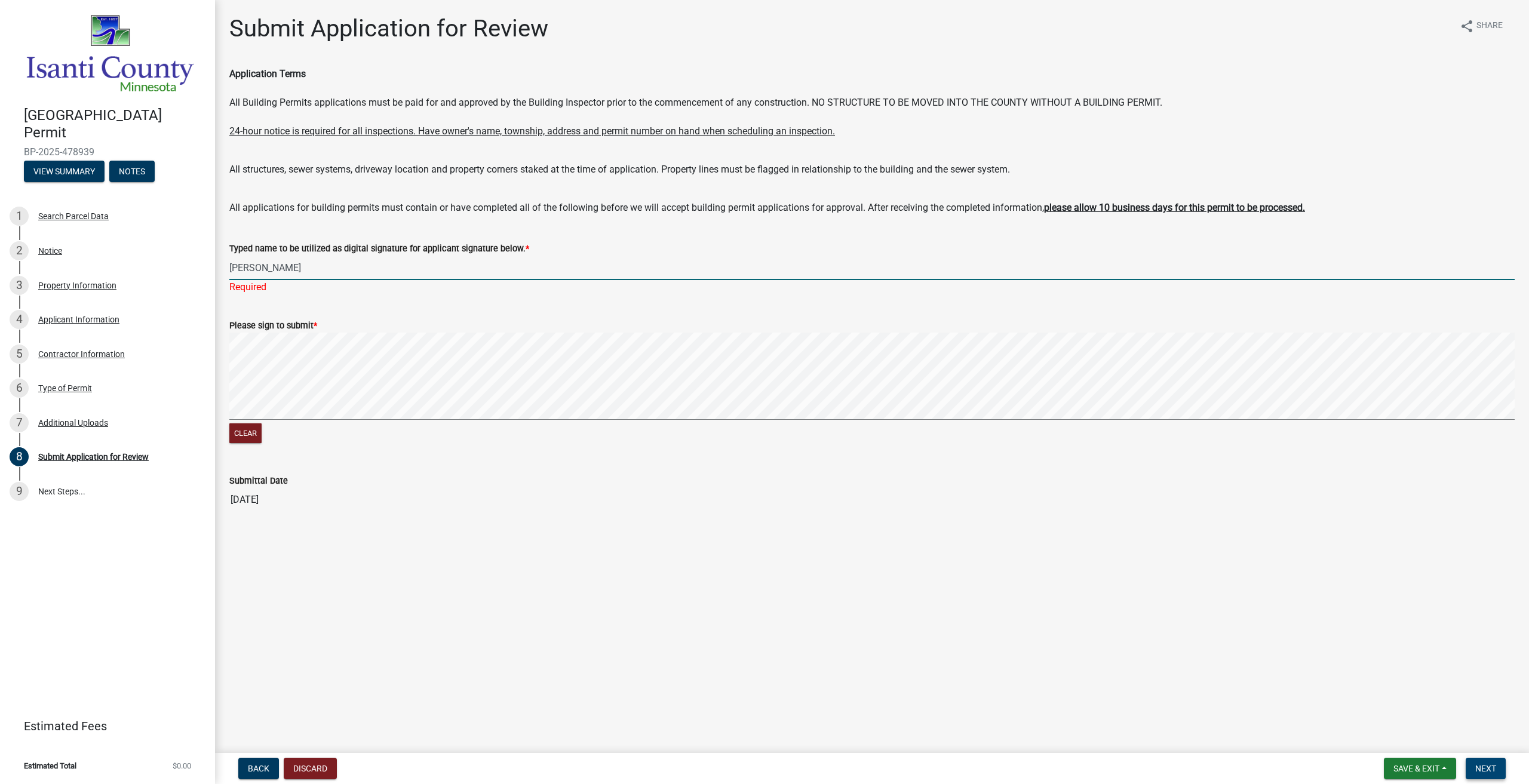
click at [1481, 767] on span "Next" at bounding box center [1485, 768] width 21 height 9
